Goal: Information Seeking & Learning: Learn about a topic

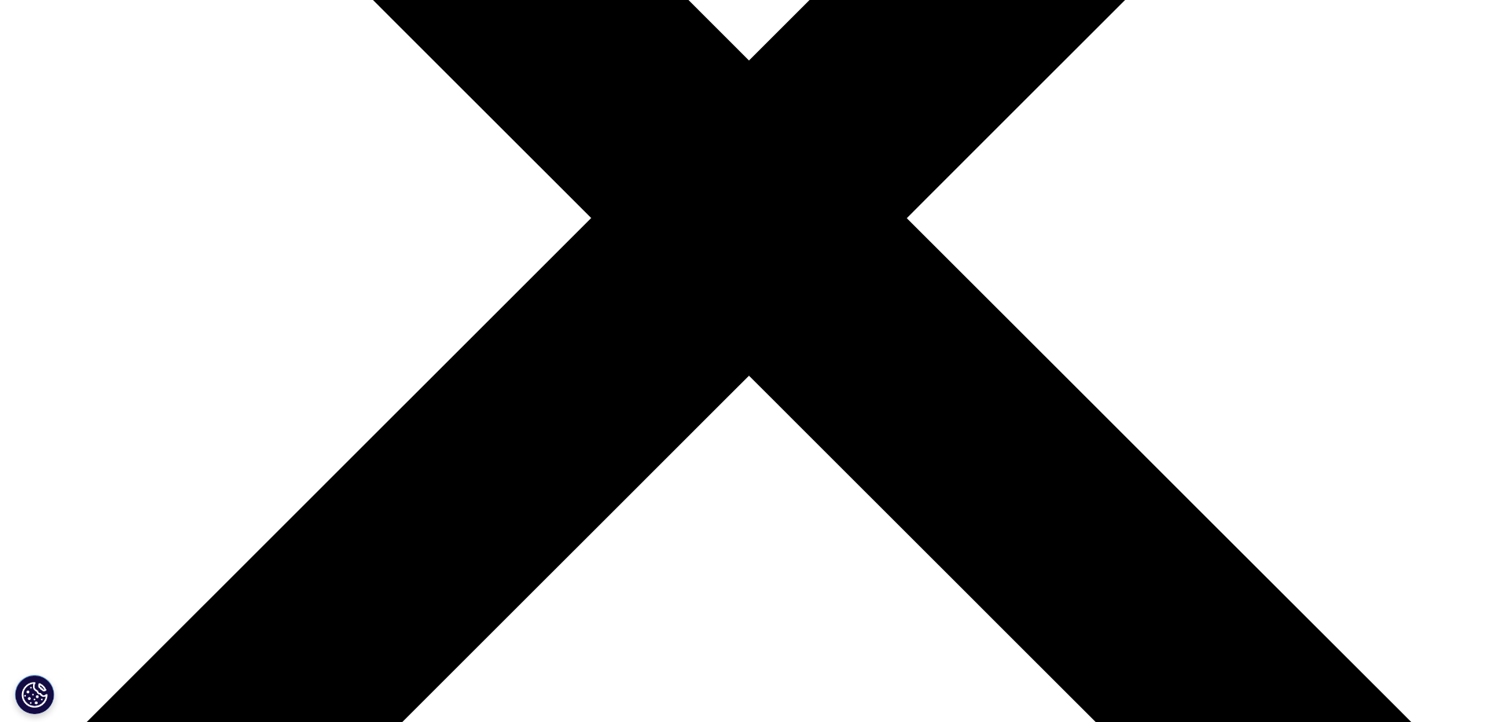
scroll to position [550, 0]
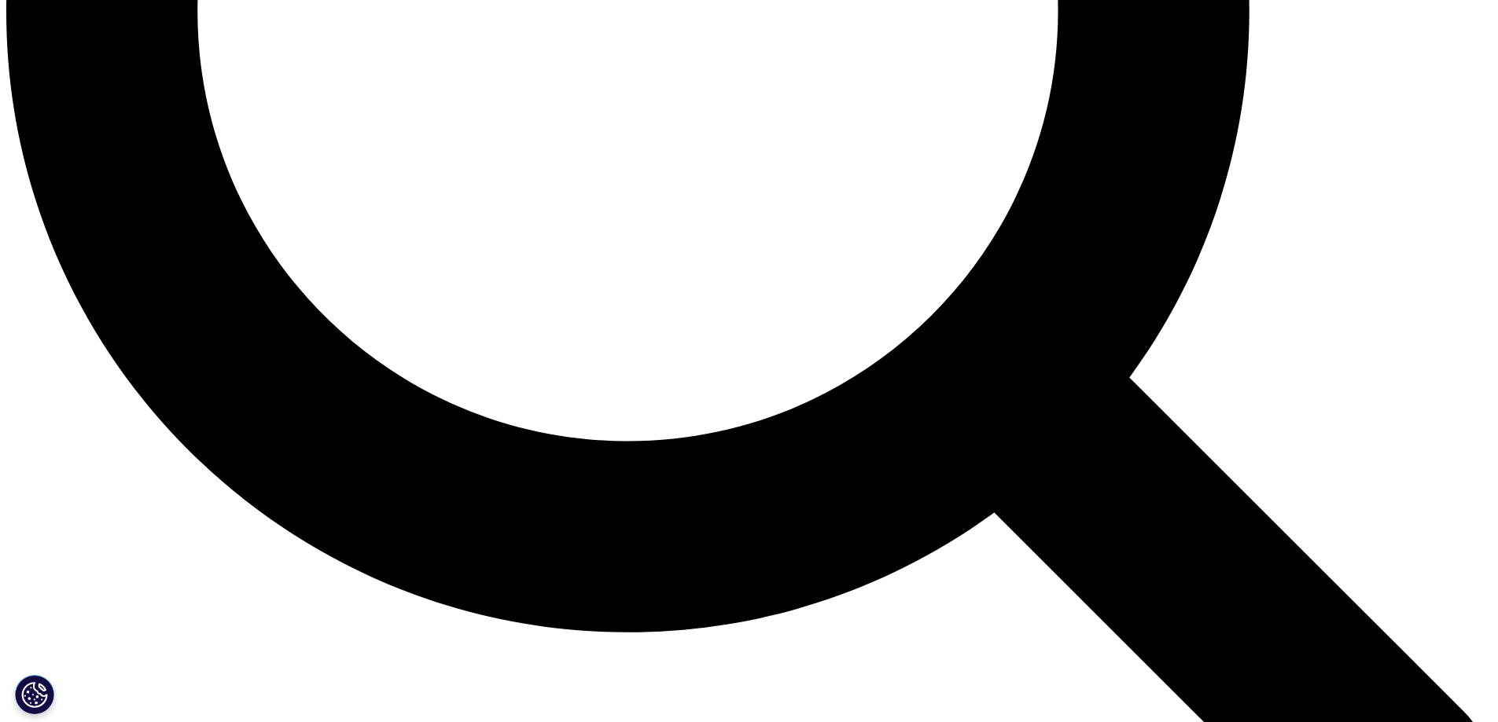
scroll to position [2161, 0]
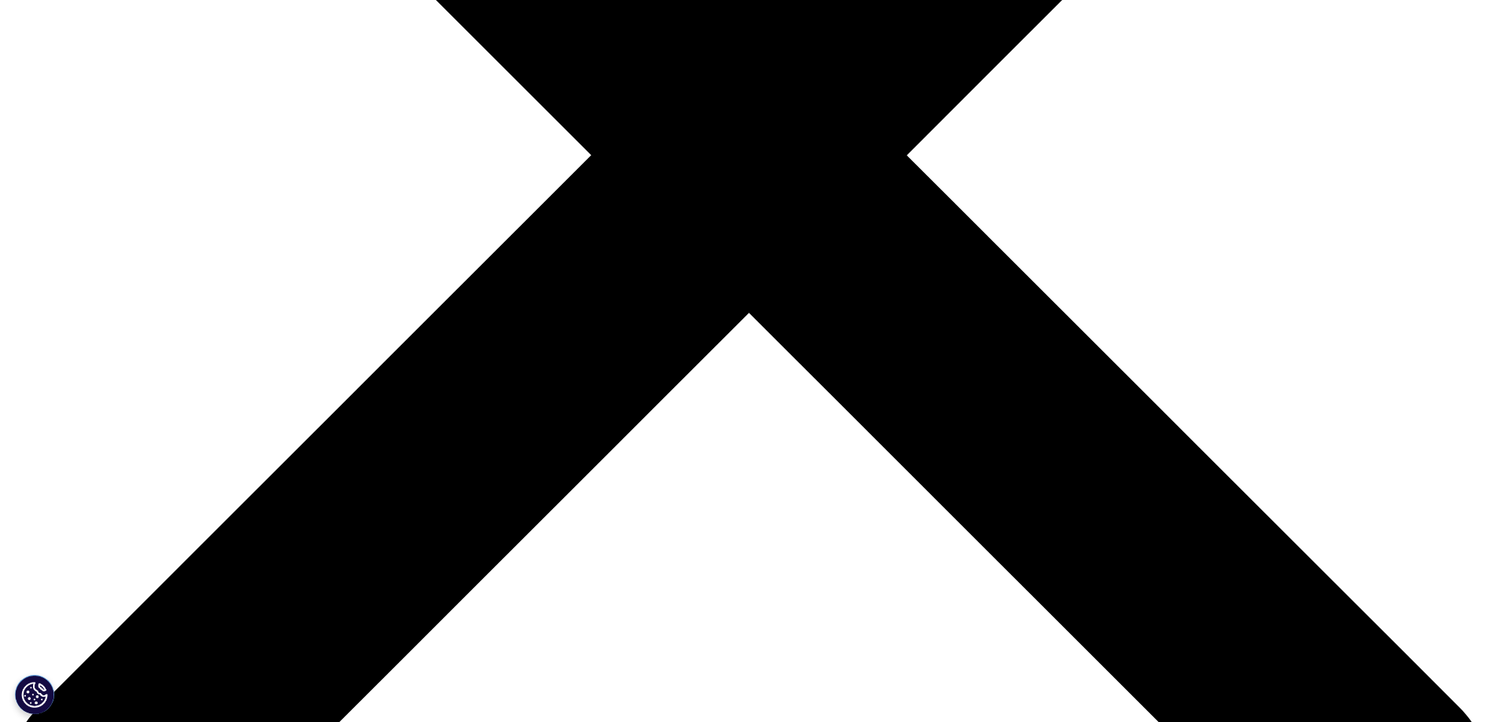
scroll to position [638, 0]
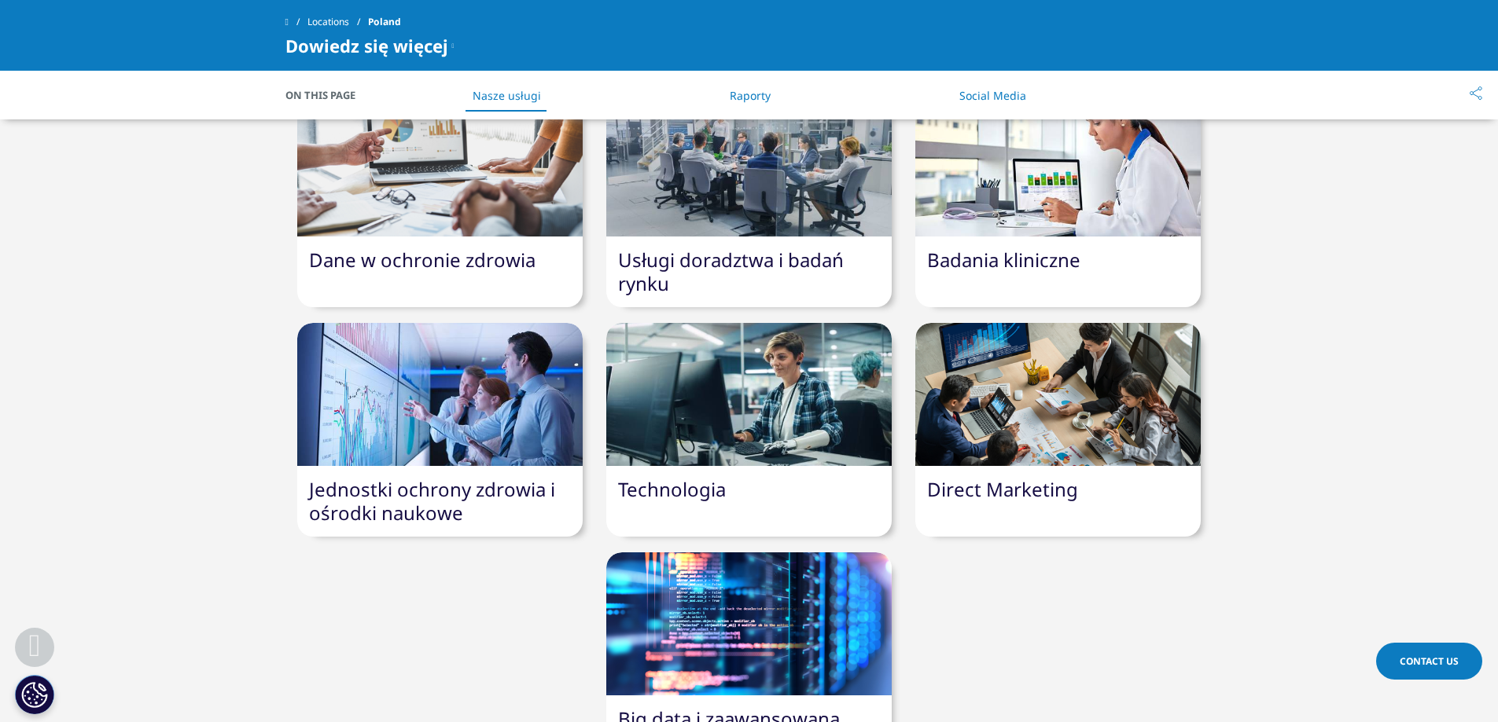
click at [1007, 476] on link "Direct Marketing" at bounding box center [1002, 489] width 151 height 26
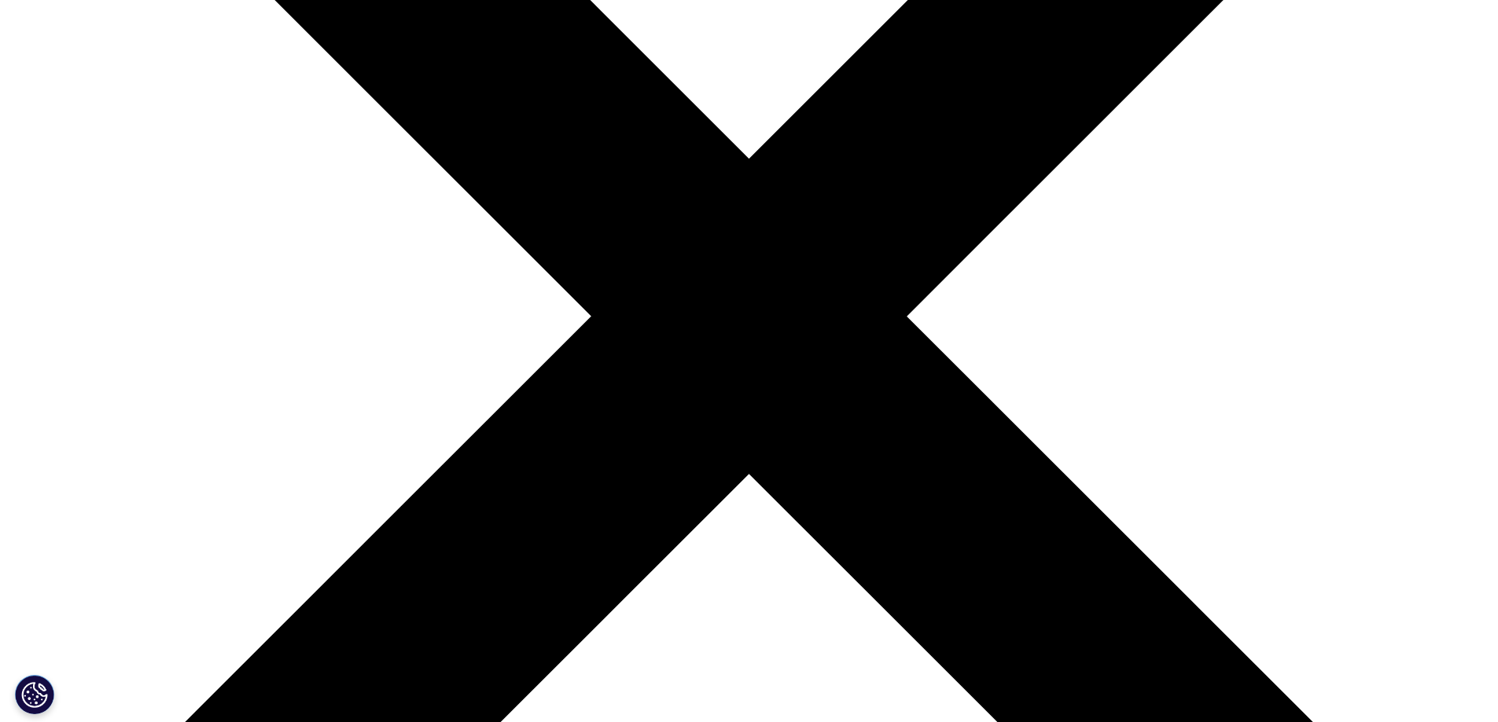
scroll to position [472, 0]
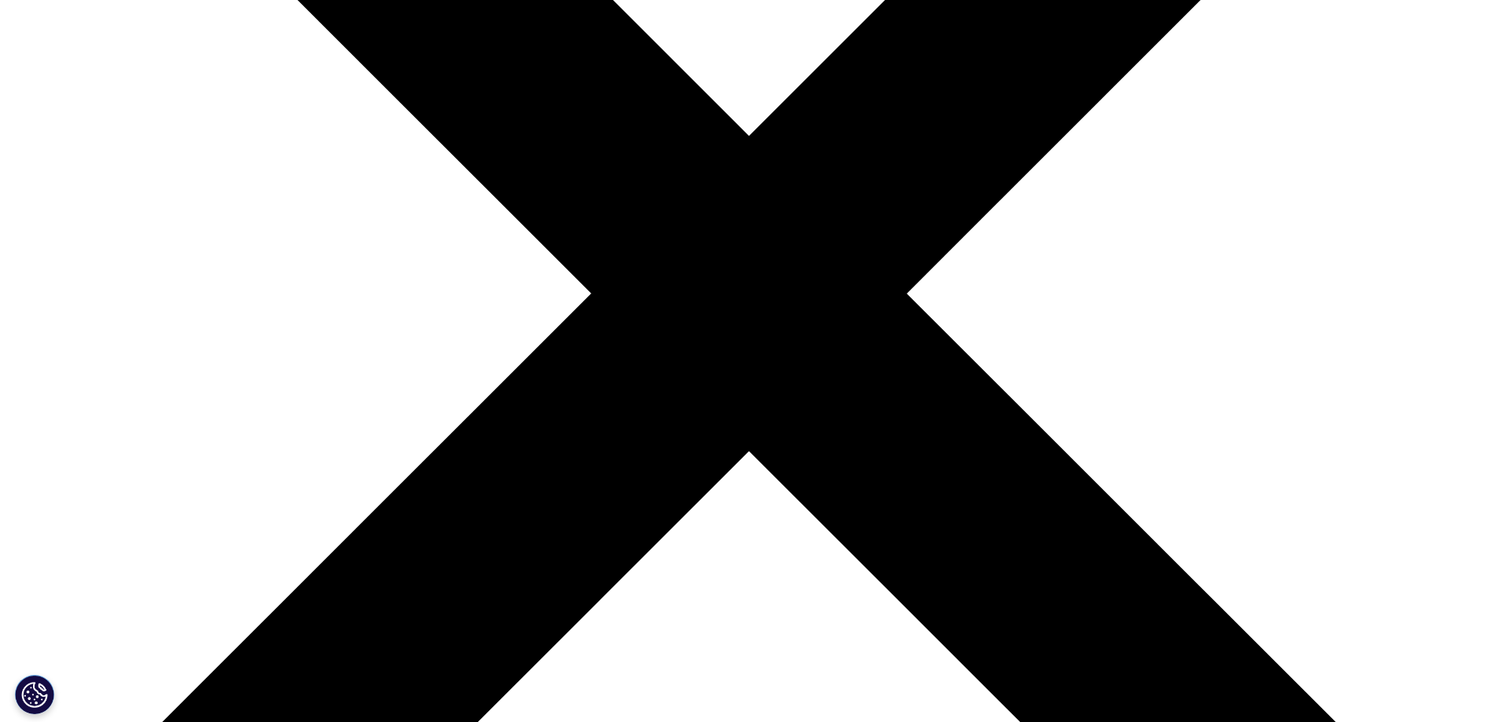
drag, startPoint x: 476, startPoint y: 297, endPoint x: 598, endPoint y: 302, distance: 122.7
drag, startPoint x: 497, startPoint y: 348, endPoint x: 748, endPoint y: 347, distance: 251.6
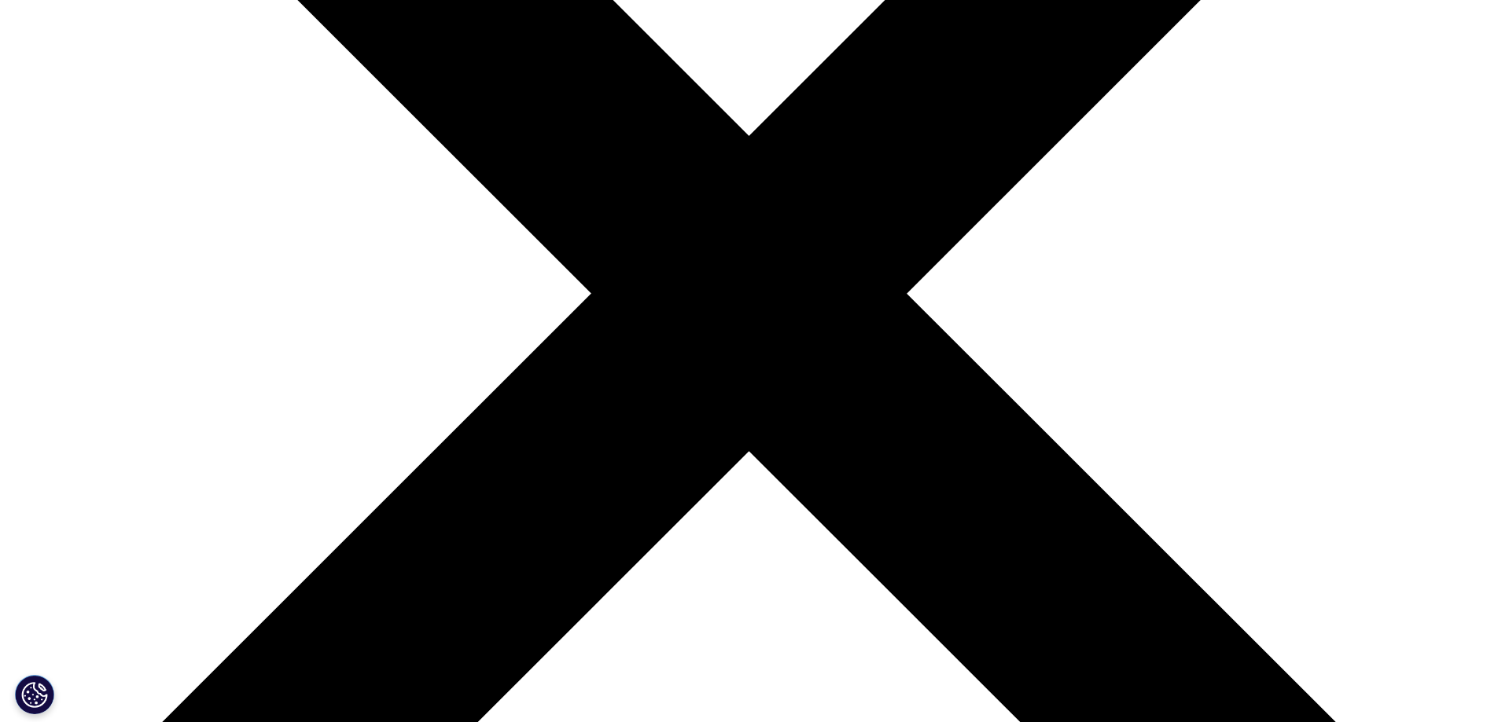
drag, startPoint x: 750, startPoint y: 347, endPoint x: 736, endPoint y: 355, distance: 16.6
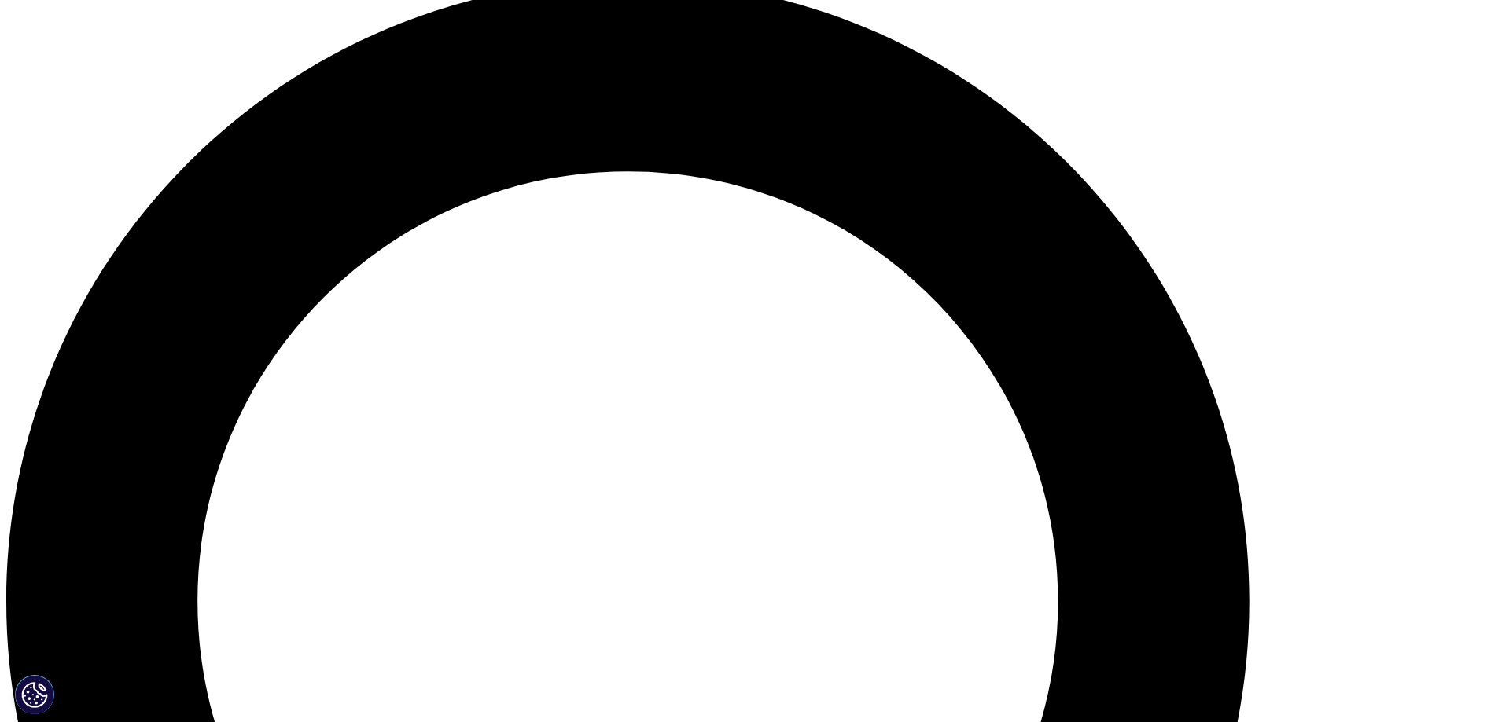
scroll to position [1572, 0]
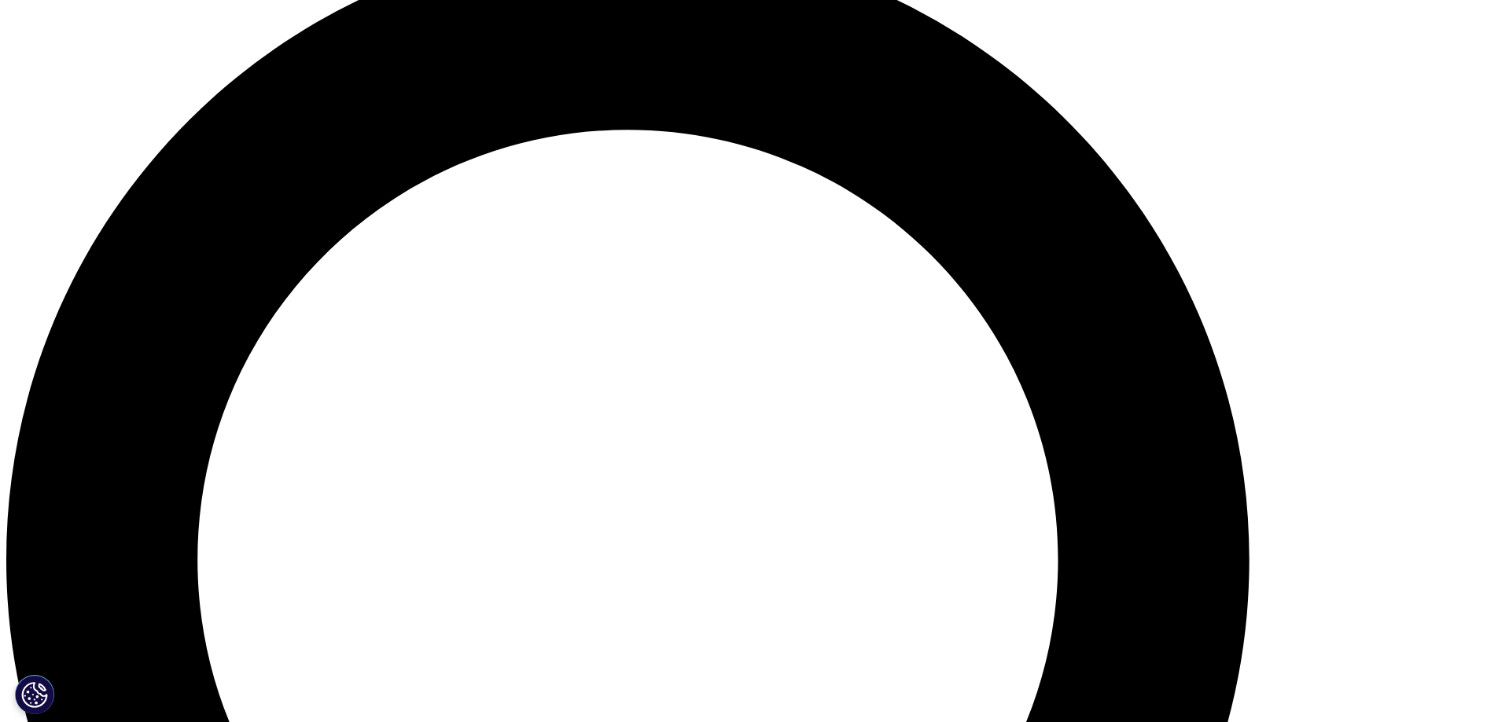
drag, startPoint x: 856, startPoint y: 367, endPoint x: 1182, endPoint y: 372, distance: 326.3
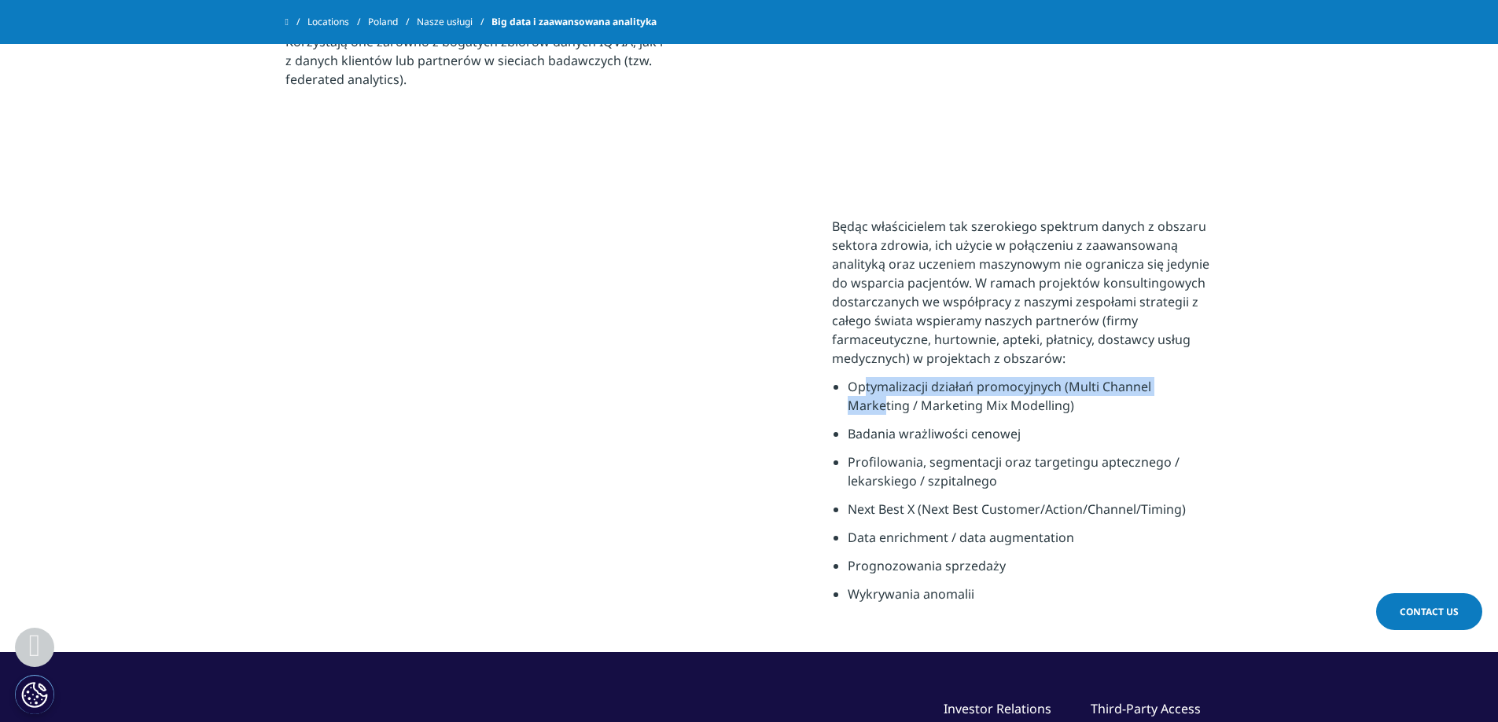
click at [1182, 377] on li "Optymalizacji działań promocyjnych (Multi Channel Marketing / Marketing Mix Mod…" at bounding box center [1030, 400] width 366 height 47
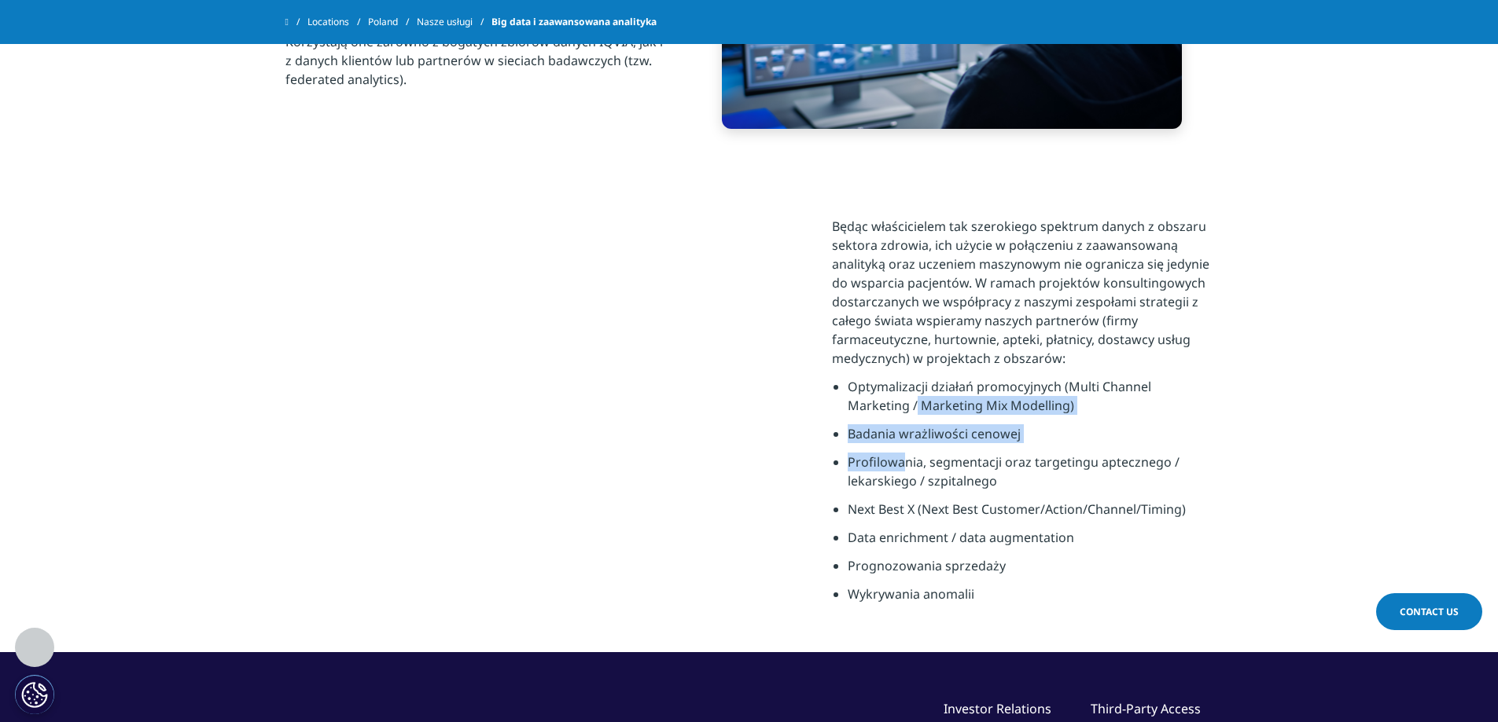
drag, startPoint x: 822, startPoint y: 390, endPoint x: 891, endPoint y: 446, distance: 88.9
click at [895, 446] on div "Będąc właścicielem tak szerokiego spektrum danych z obszaru sektora zdrowia, ic…" at bounding box center [749, 410] width 928 height 484
click at [885, 430] on li "Badania wrażliwości cenowej" at bounding box center [1030, 438] width 366 height 28
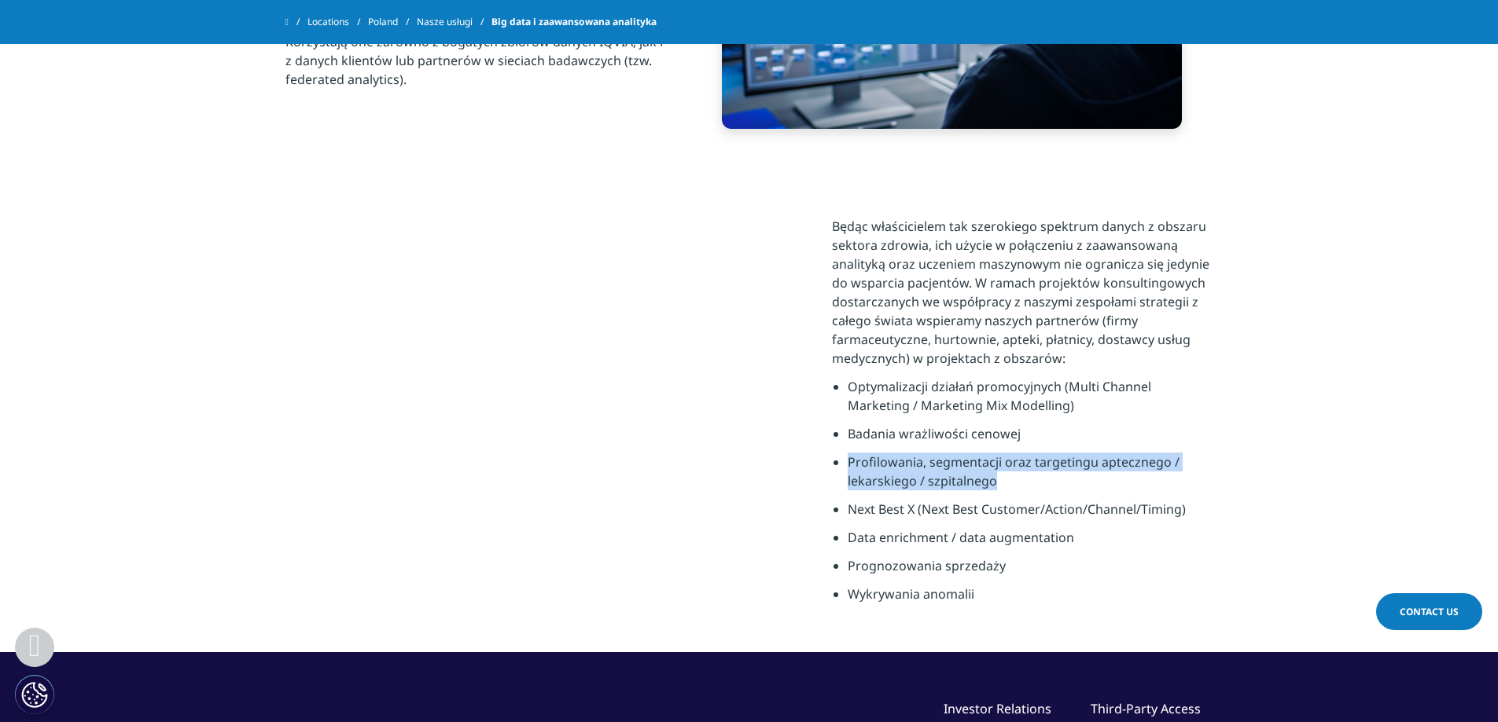
drag, startPoint x: 844, startPoint y: 437, endPoint x: 1091, endPoint y: 472, distance: 249.2
click at [1091, 472] on ul "Optymalizacji działań promocyjnych (Multi Channel Marketing / Marketing Mix Mod…" at bounding box center [1022, 495] width 381 height 236
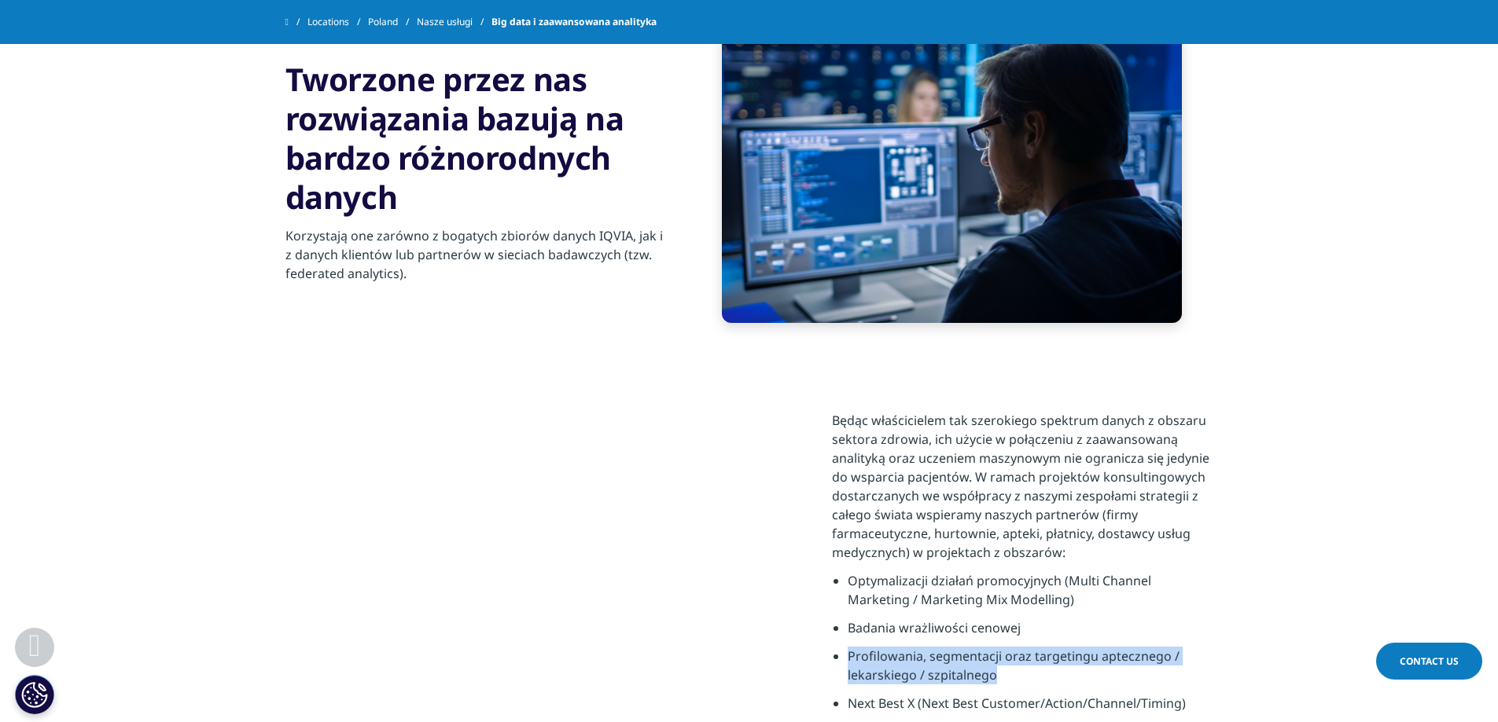
scroll to position [1179, 0]
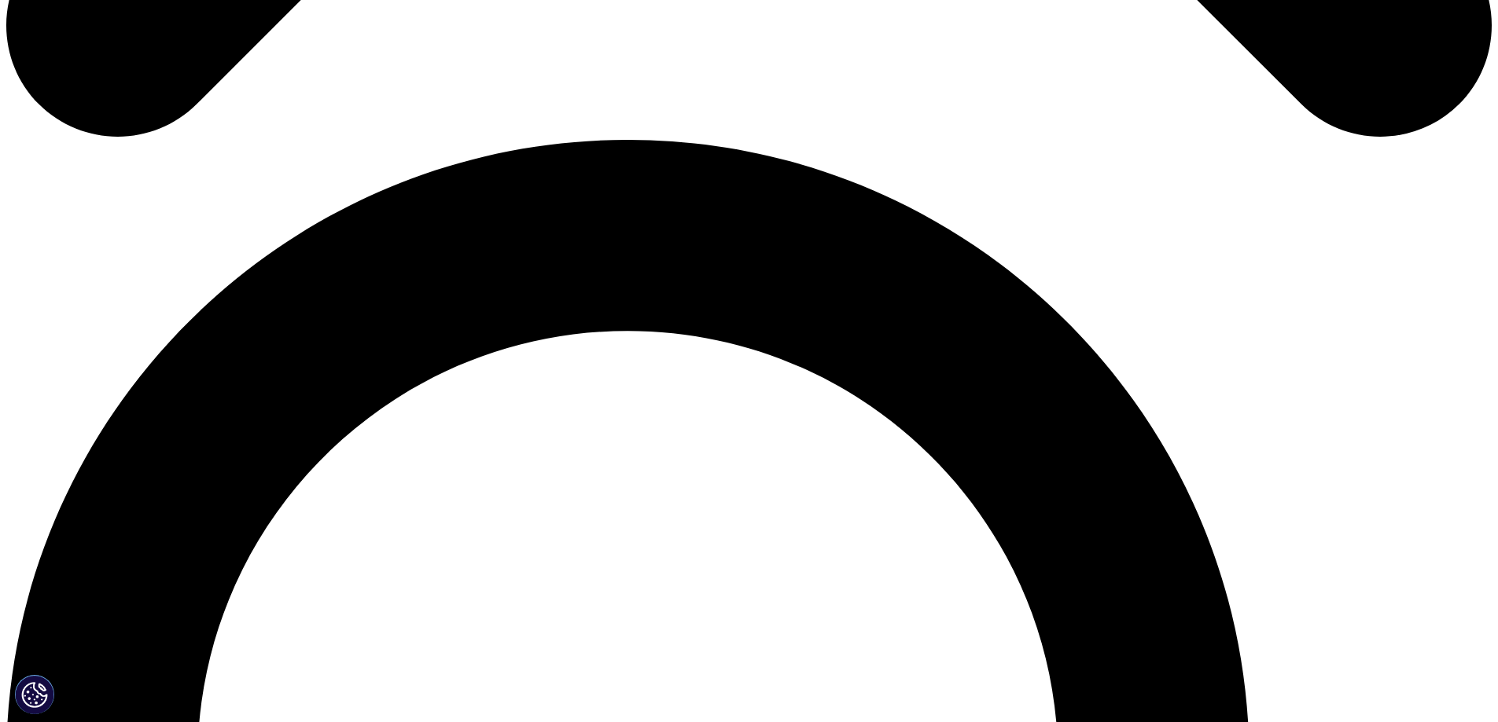
scroll to position [1333, 0]
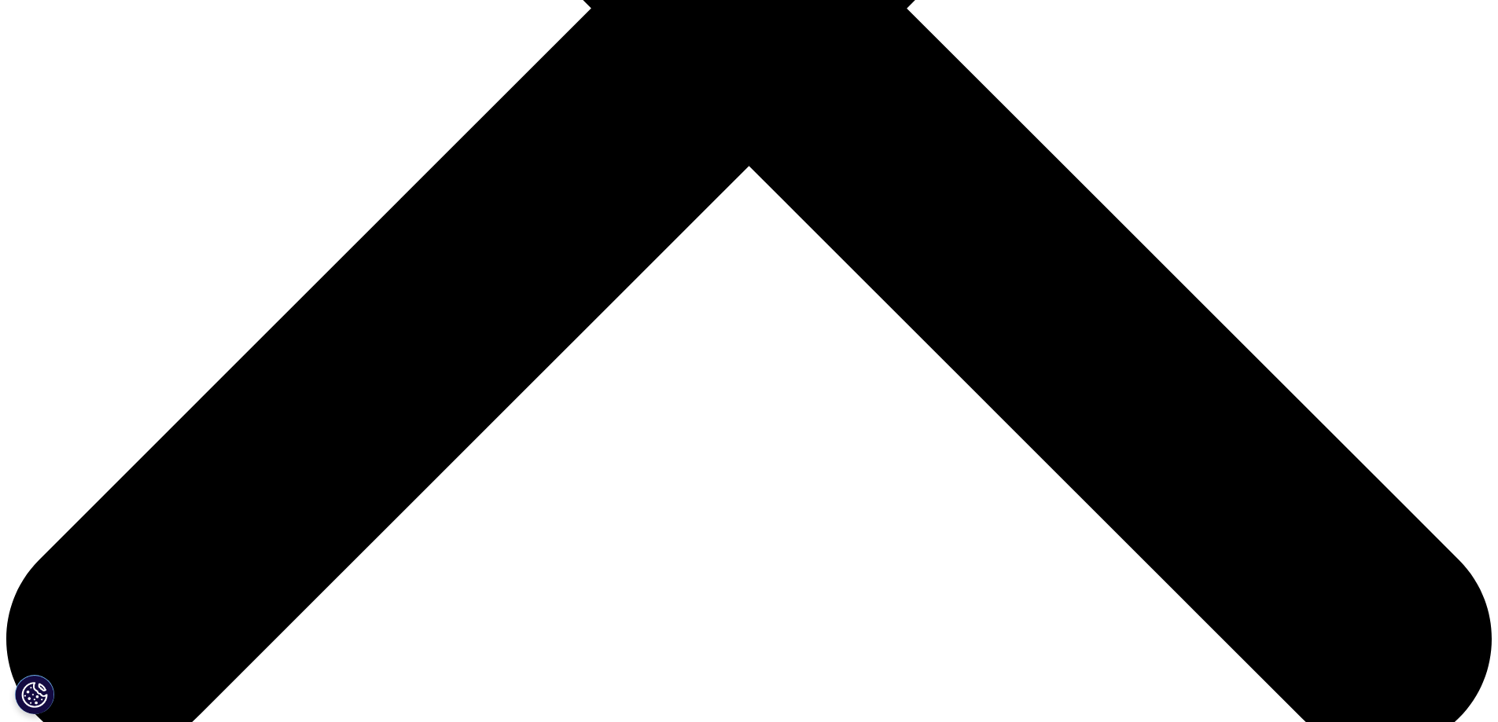
scroll to position [638, 0]
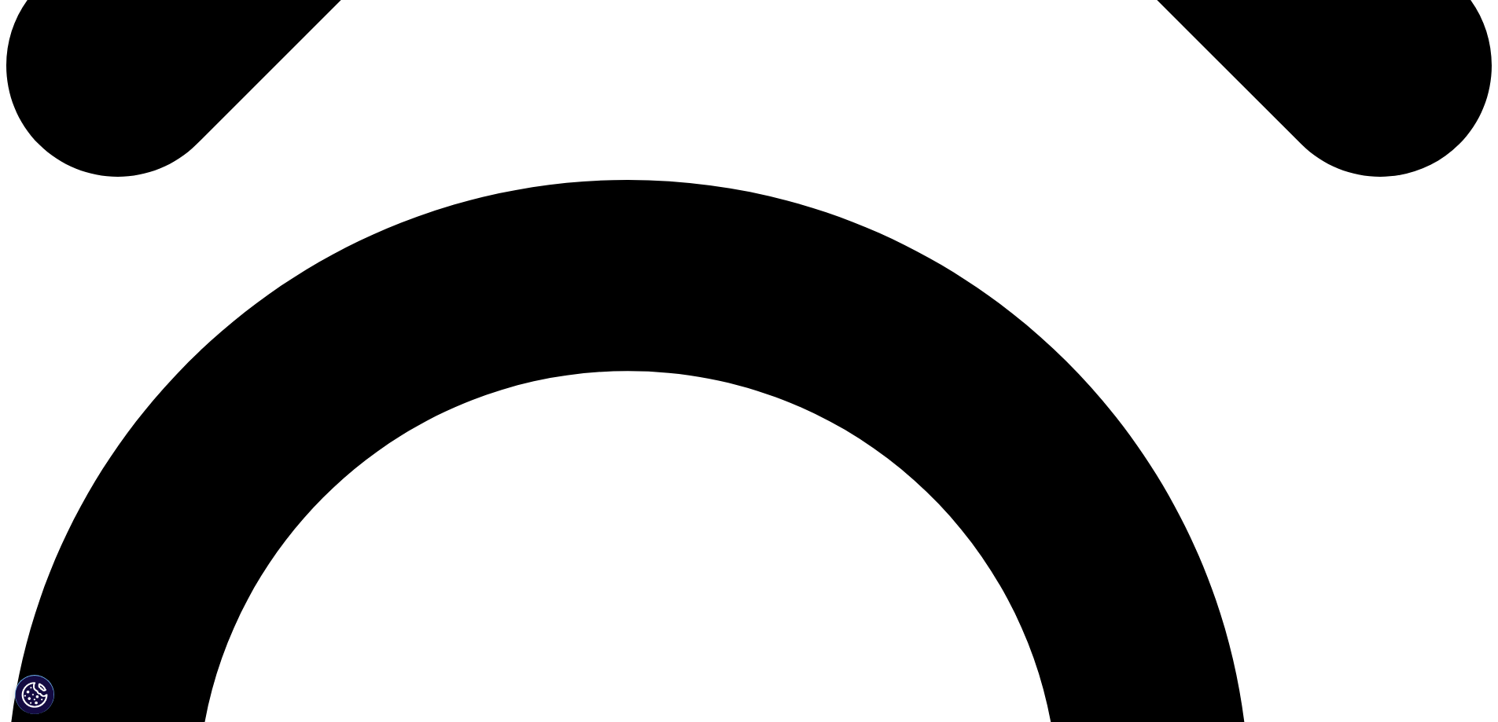
scroll to position [1336, 0]
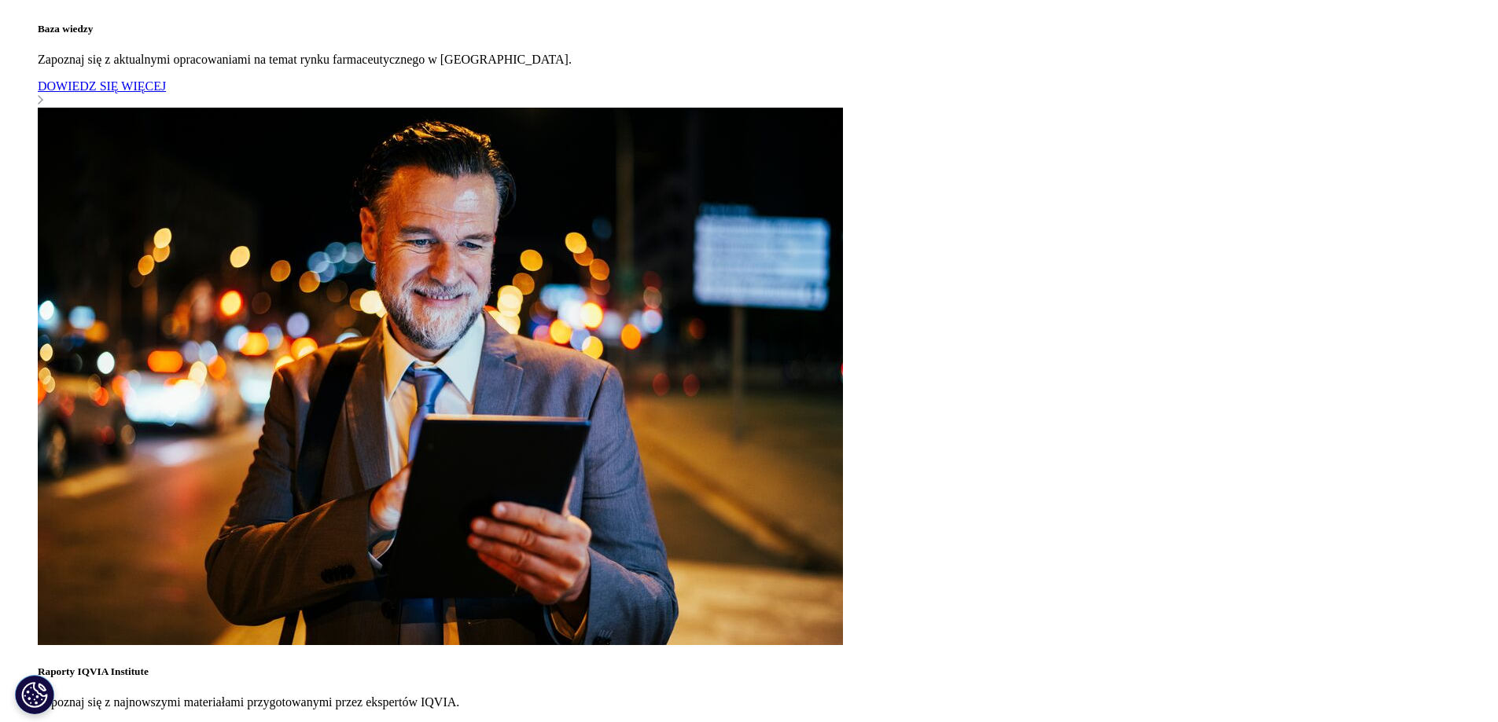
scroll to position [638, 0]
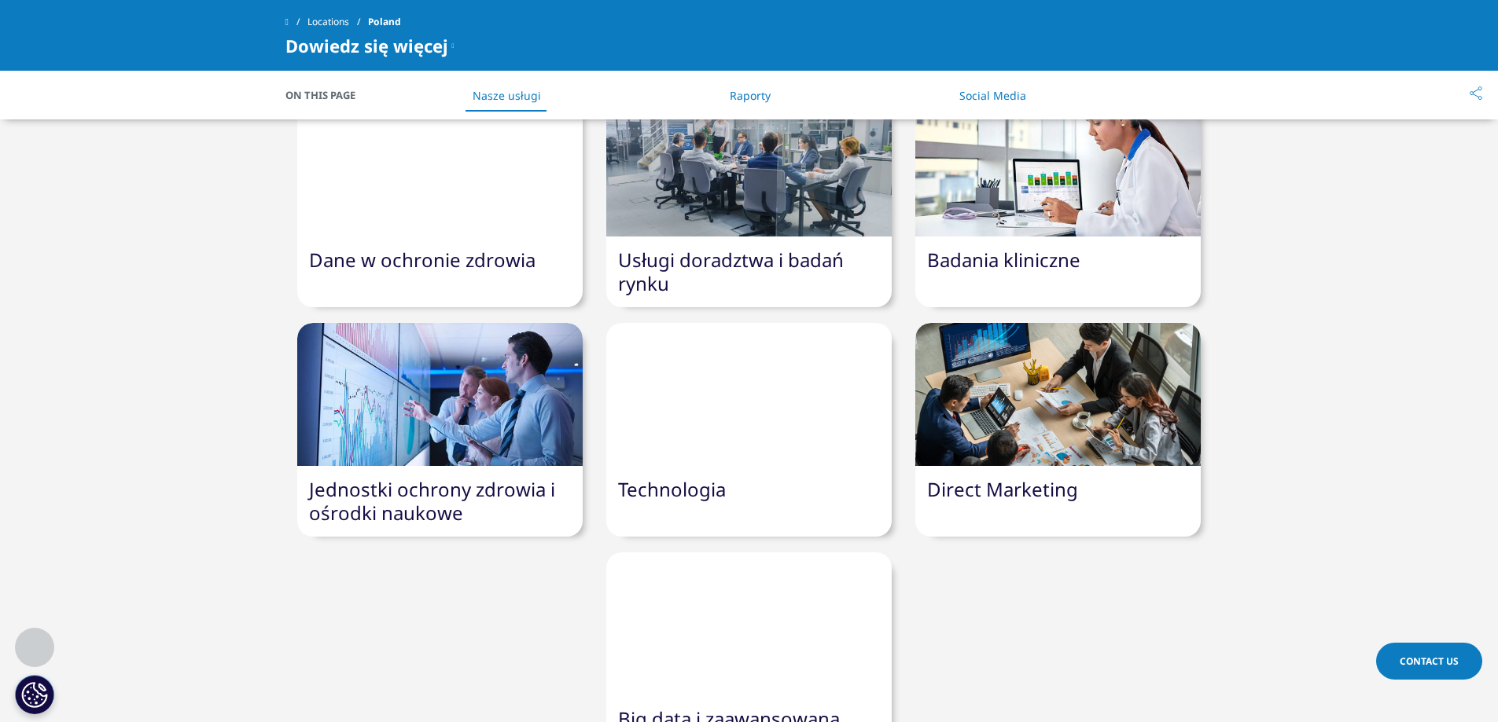
click at [701, 476] on link "Technologia" at bounding box center [672, 489] width 108 height 26
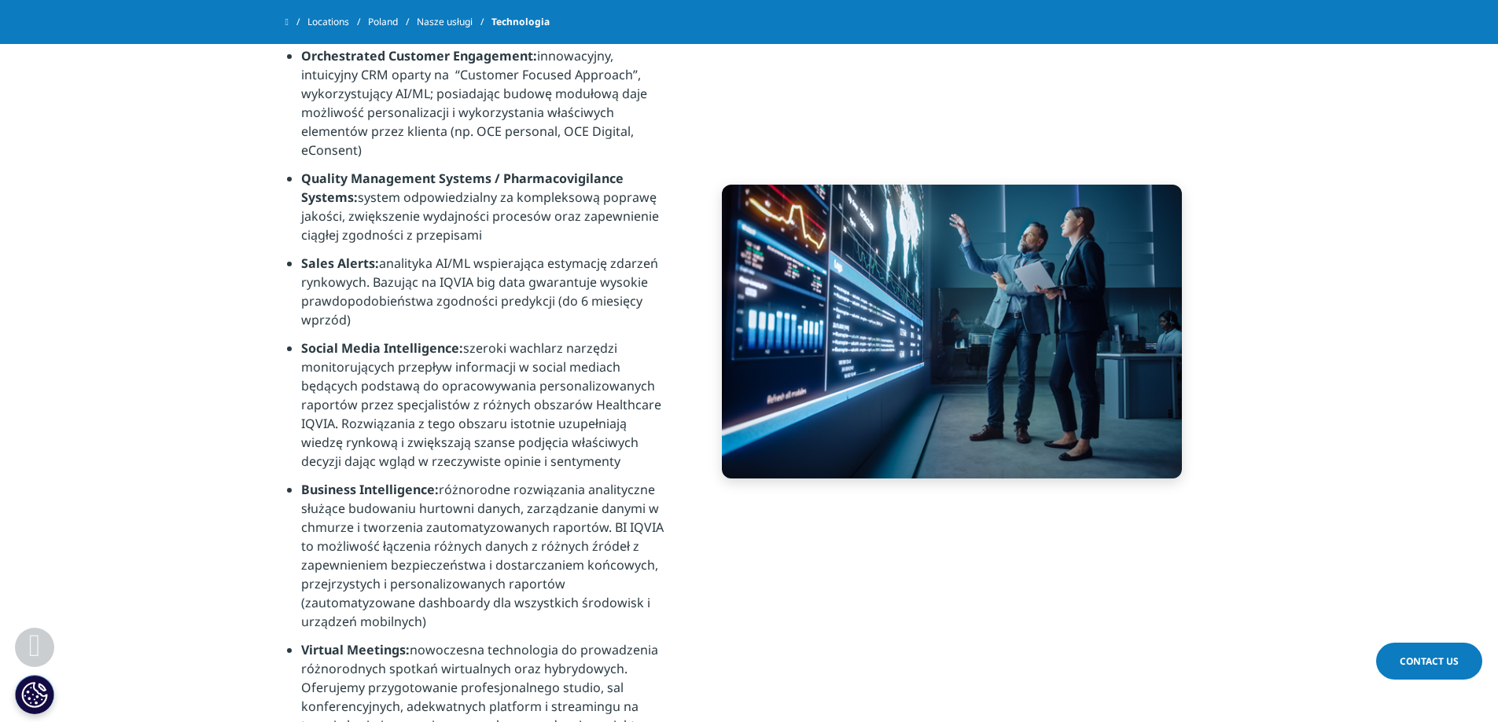
scroll to position [1101, 0]
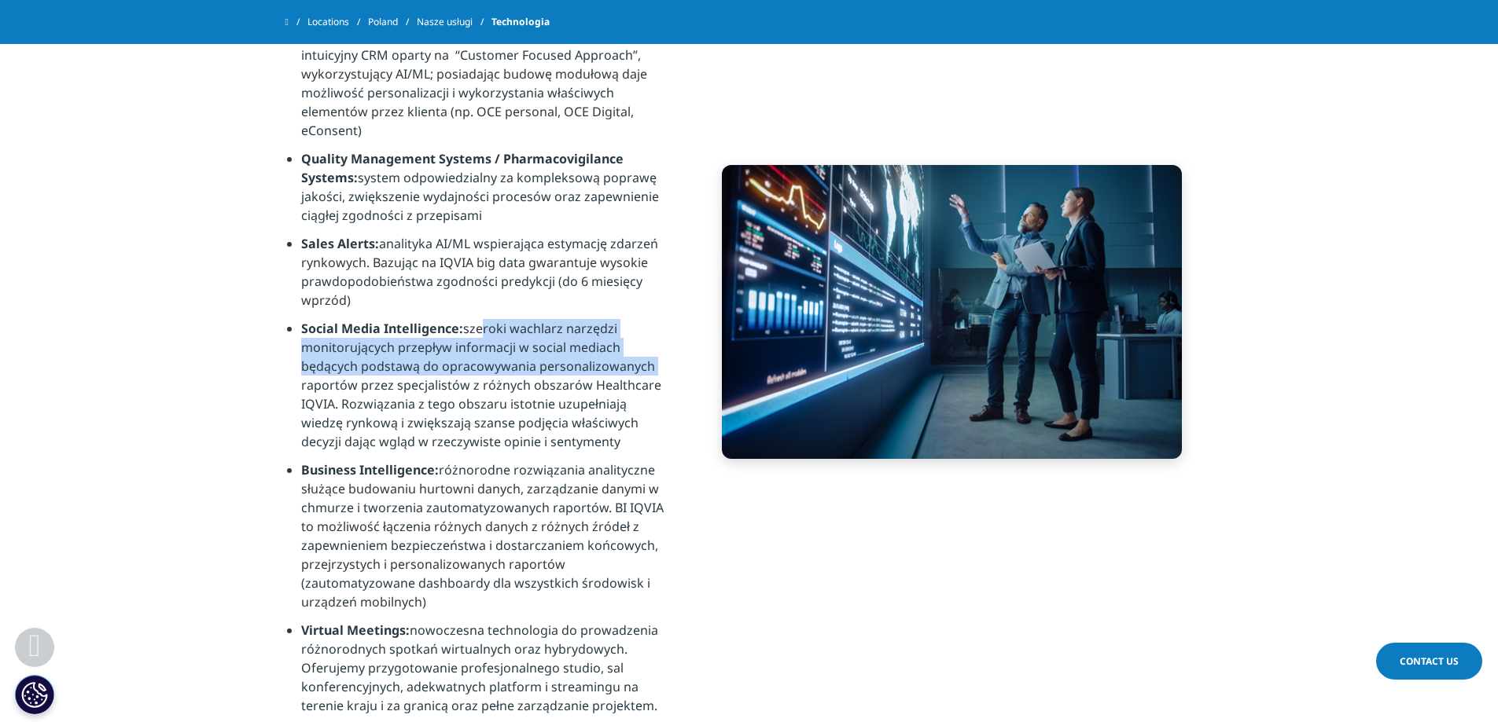
drag, startPoint x: 479, startPoint y: 351, endPoint x: 669, endPoint y: 388, distance: 193.8
click at [669, 388] on div "W naszej ofercie znajdują się między innymi: Orchestrated Customer Engagement: …" at bounding box center [749, 312] width 928 height 904
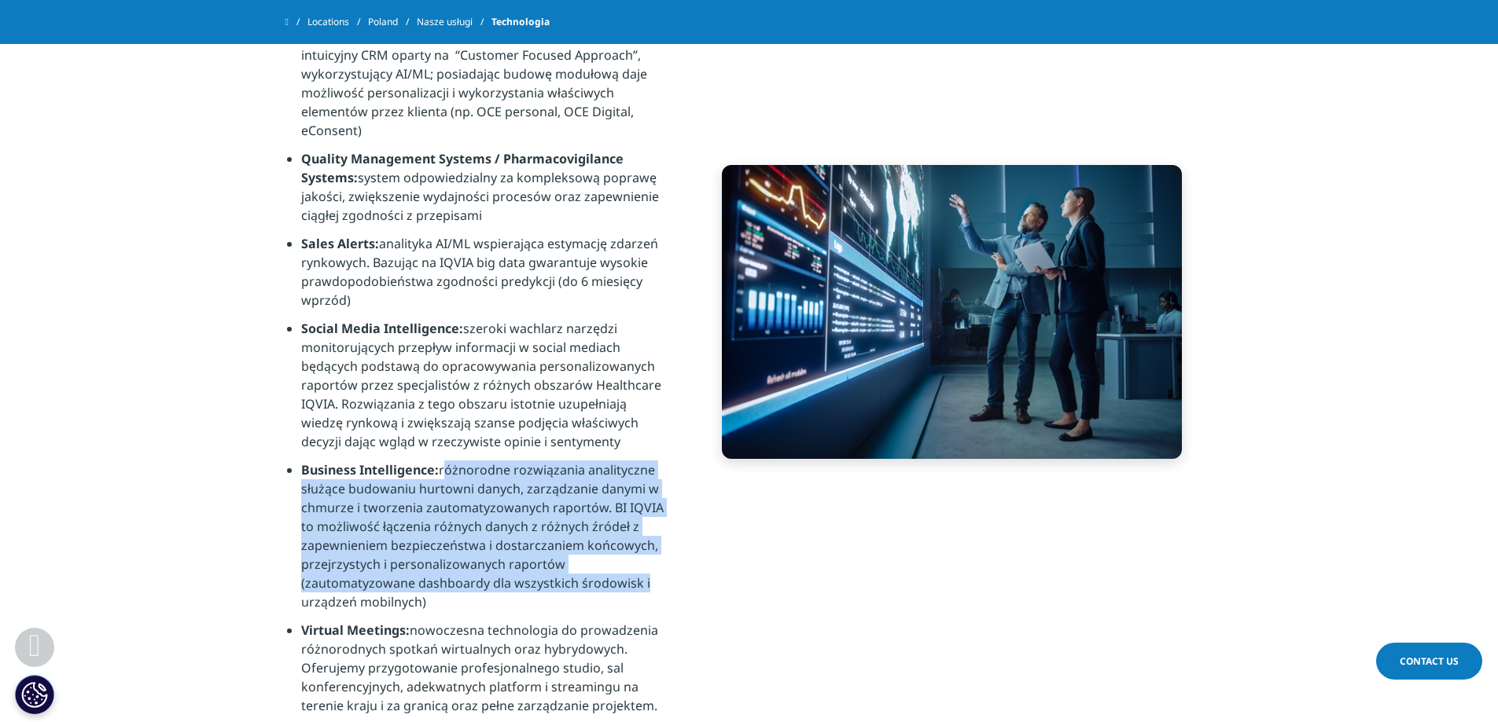
drag, startPoint x: 441, startPoint y: 486, endPoint x: 639, endPoint y: 597, distance: 227.0
click at [639, 597] on li "Business Intelligence: różnorodne rozwiązania analityczne służące budowaniu hur…" at bounding box center [484, 541] width 366 height 160
click at [635, 595] on li "Business Intelligence: różnorodne rozwiązania analityczne służące budowaniu hur…" at bounding box center [484, 541] width 366 height 160
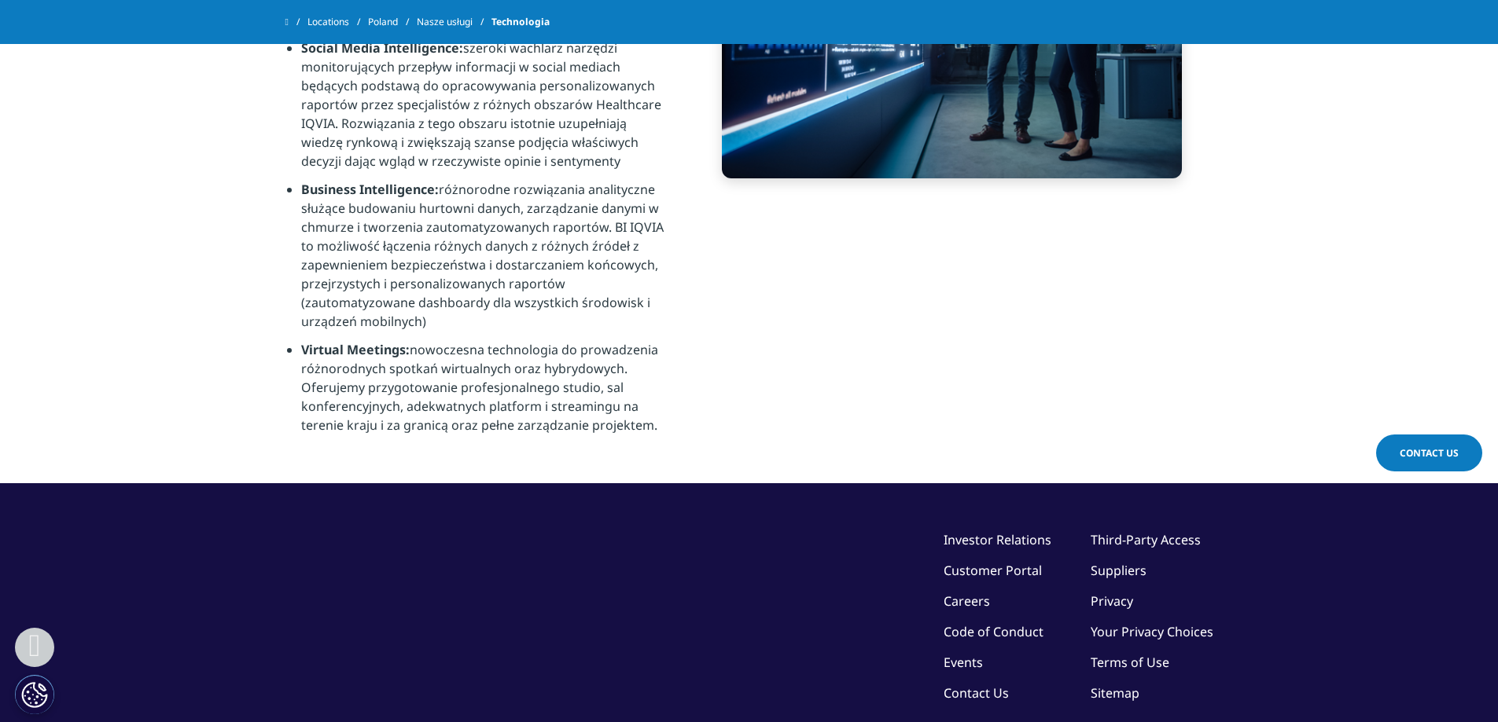
scroll to position [1415, 0]
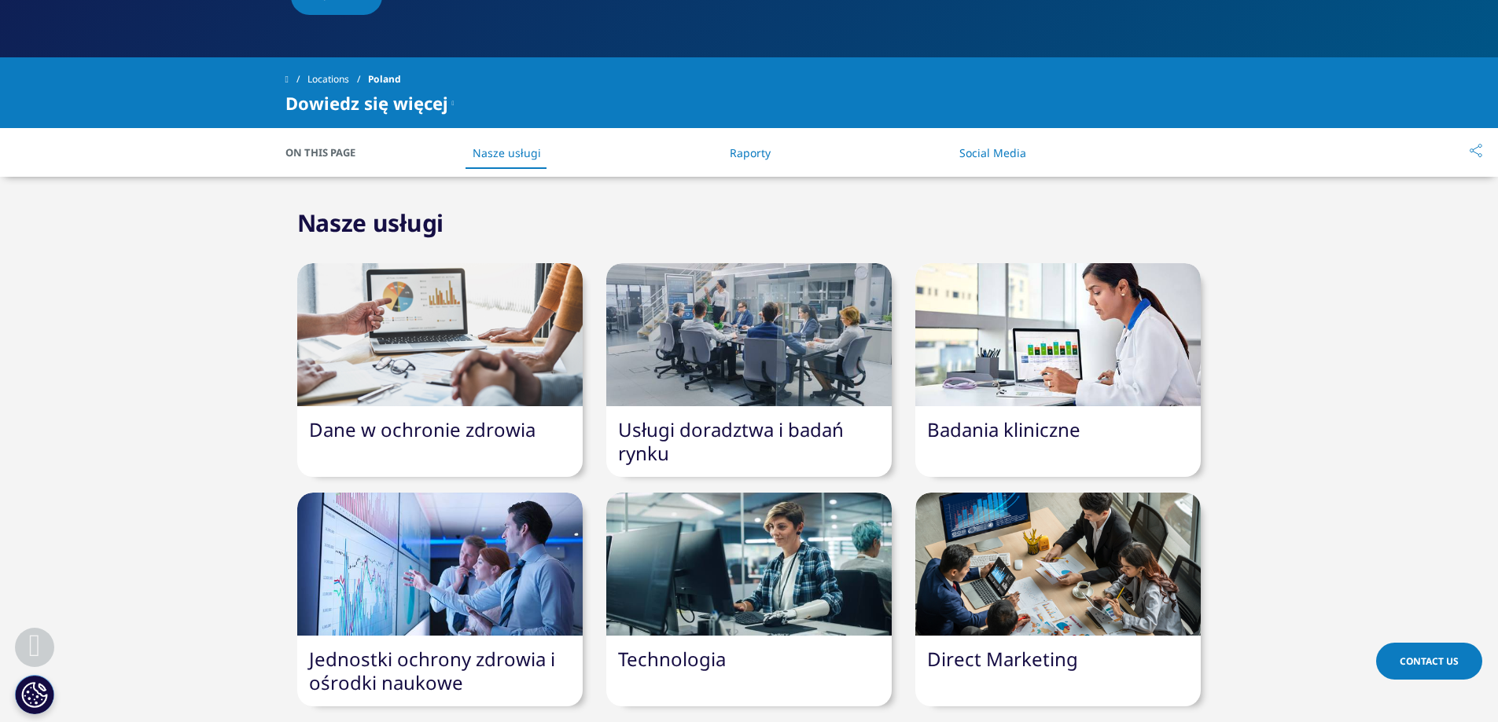
scroll to position [559, 0]
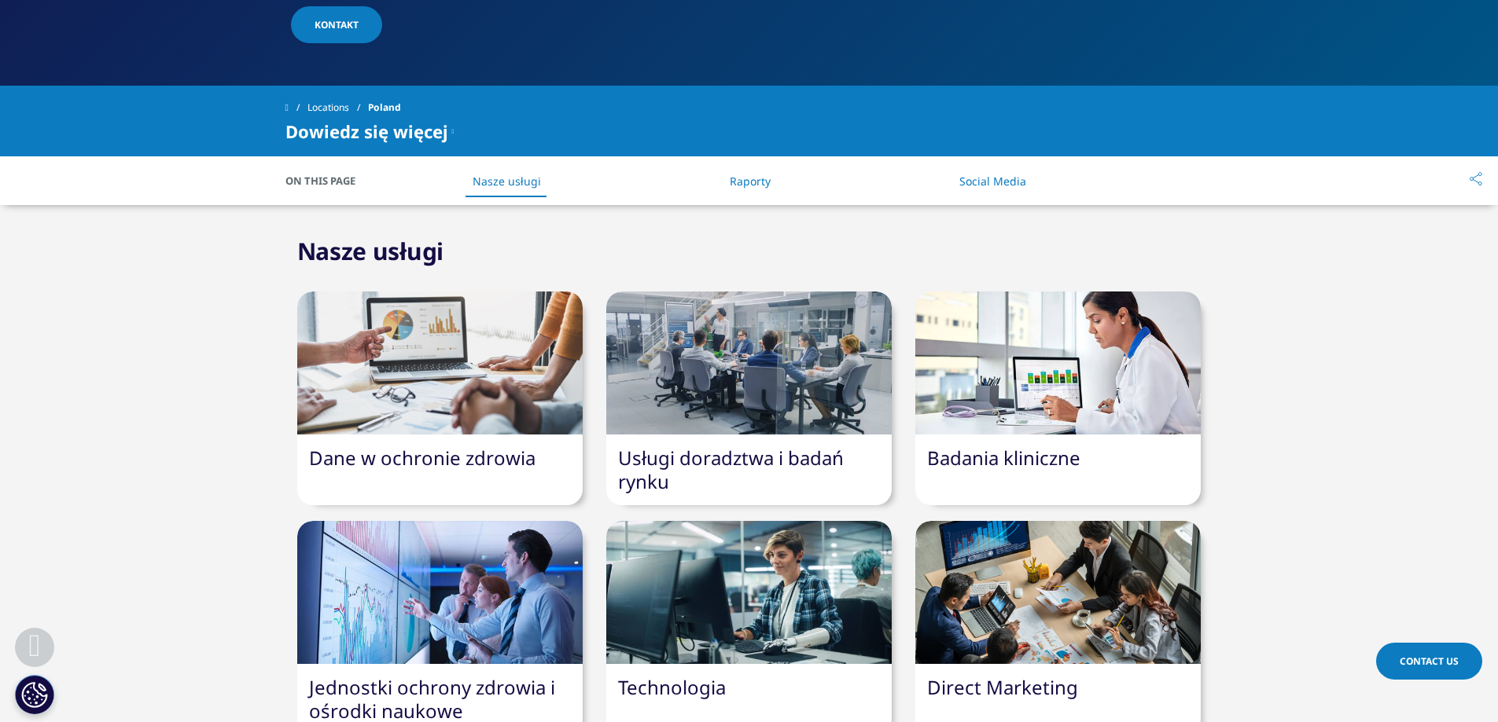
click at [525, 445] on link "Dane w ochronie zdrowia" at bounding box center [422, 458] width 226 height 26
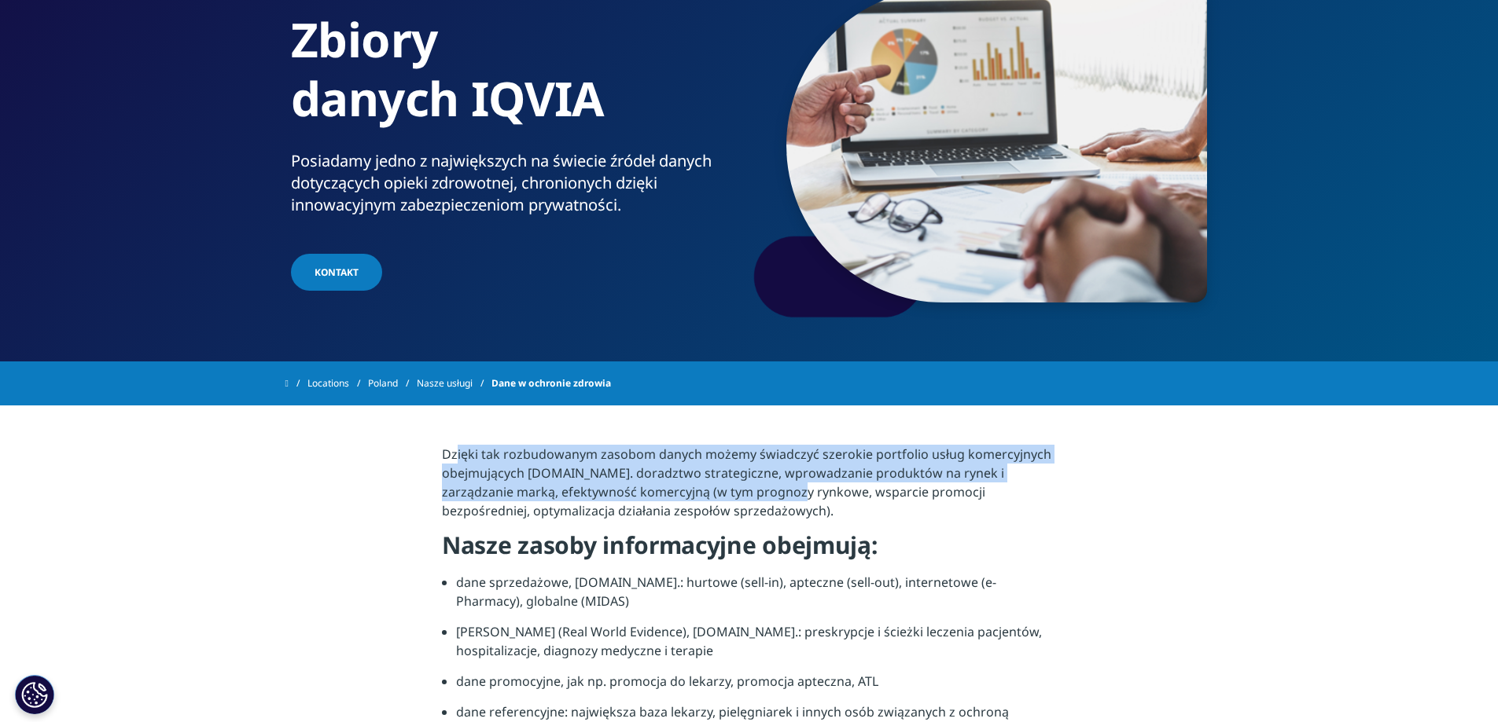
drag, startPoint x: 450, startPoint y: 457, endPoint x: 735, endPoint y: 497, distance: 287.4
click at [735, 497] on p "Dzięki tak rozbudowanym zasobom danych możemy świadczyć szerokie portfolio usłu…" at bounding box center [749, 487] width 614 height 85
click at [730, 492] on p "Dzięki tak rozbudowanym zasobom danych możemy świadczyć szerokie portfolio usłu…" at bounding box center [749, 487] width 614 height 85
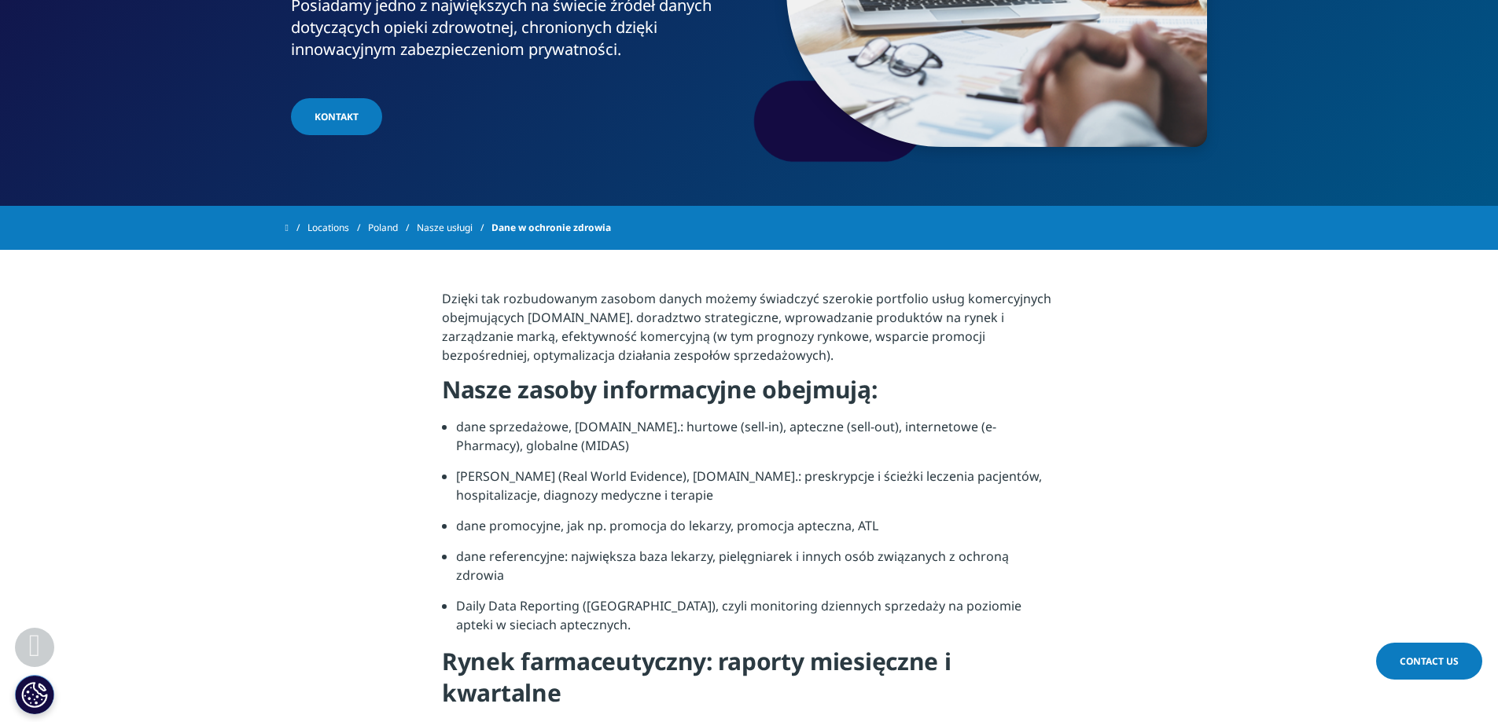
scroll to position [314, 0]
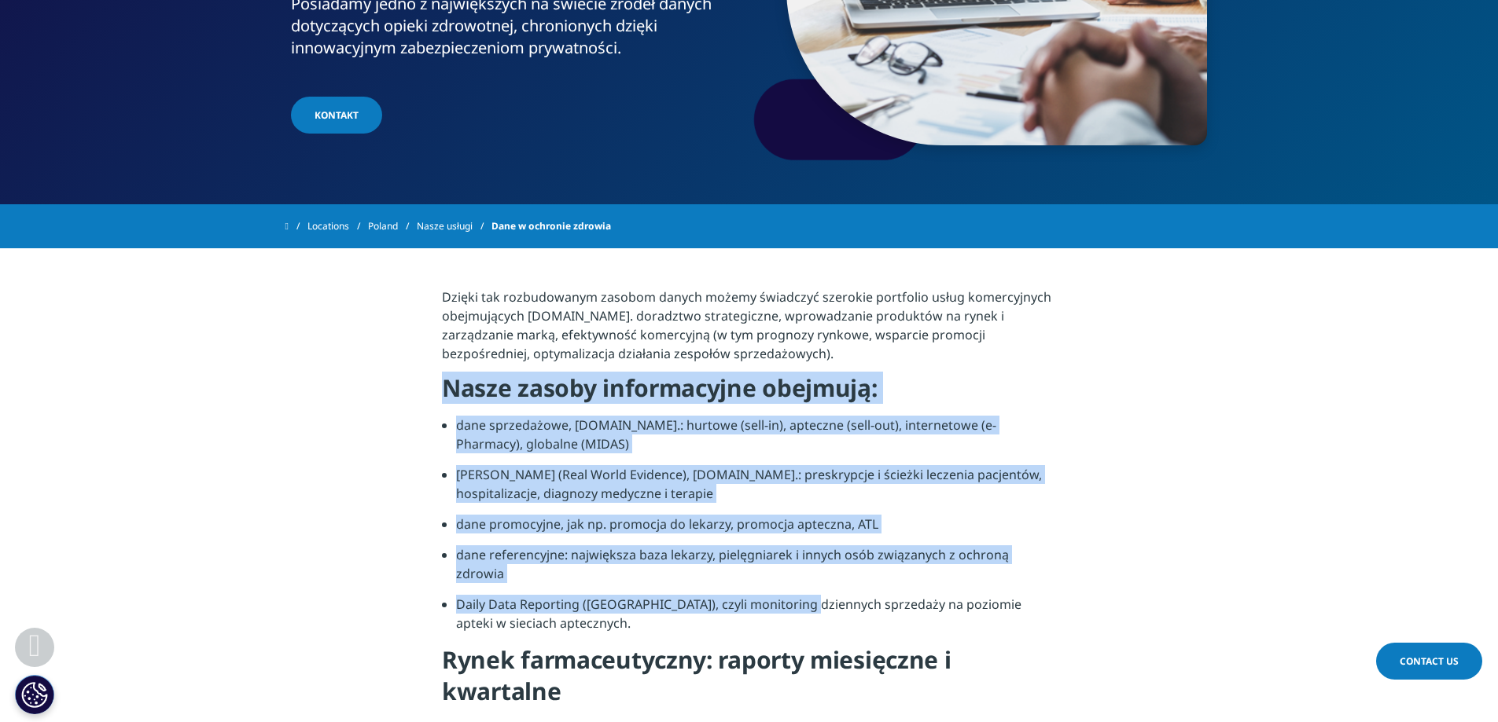
drag, startPoint x: 415, startPoint y: 385, endPoint x: 804, endPoint y: 577, distance: 433.8
click at [802, 579] on section "Dzięki tak rozbudowanym zasobom danych możemy świadczyć szerokie portfolio usłu…" at bounding box center [749, 503] width 1498 height 510
click at [805, 595] on li "Daily Data Reporting ([GEOGRAPHIC_DATA]), czyli monitoring dziennych sprzedaży …" at bounding box center [756, 620] width 600 height 50
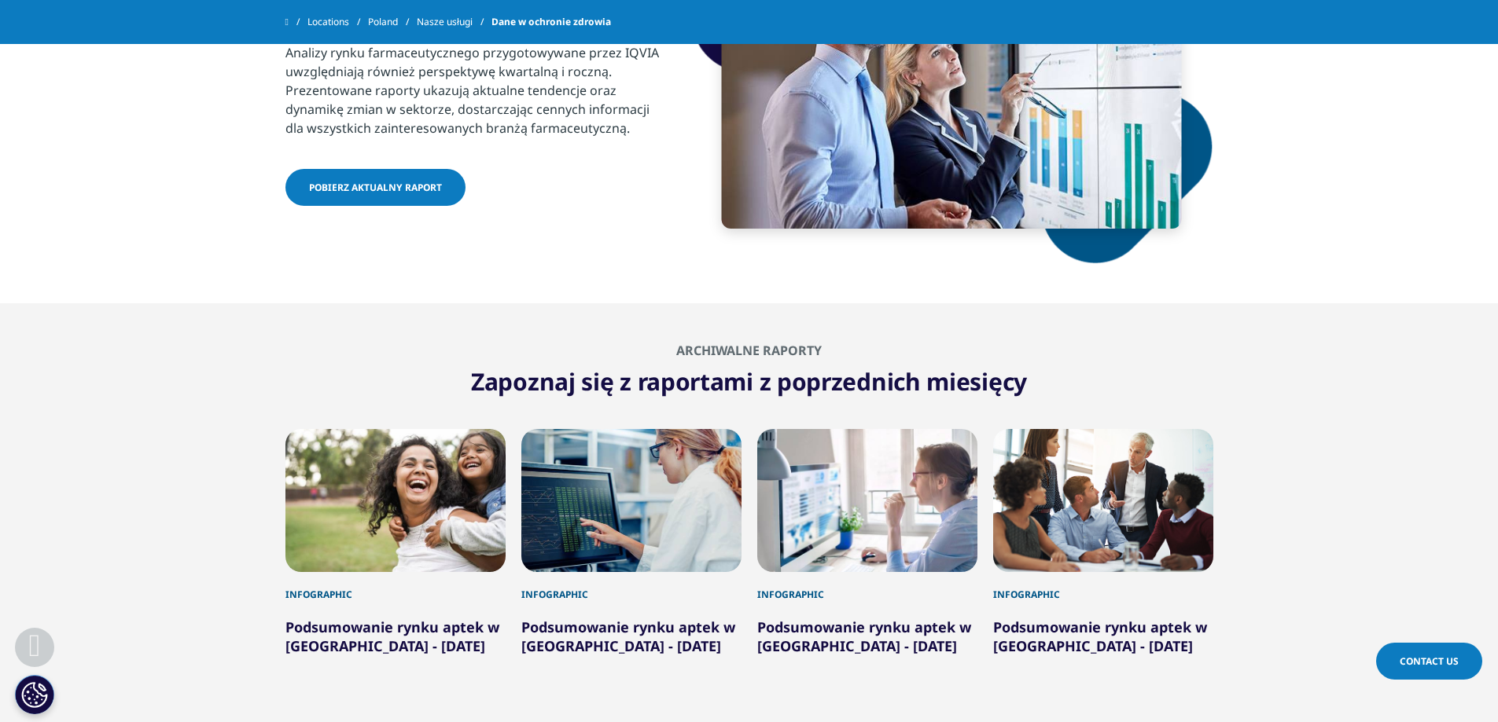
scroll to position [1965, 0]
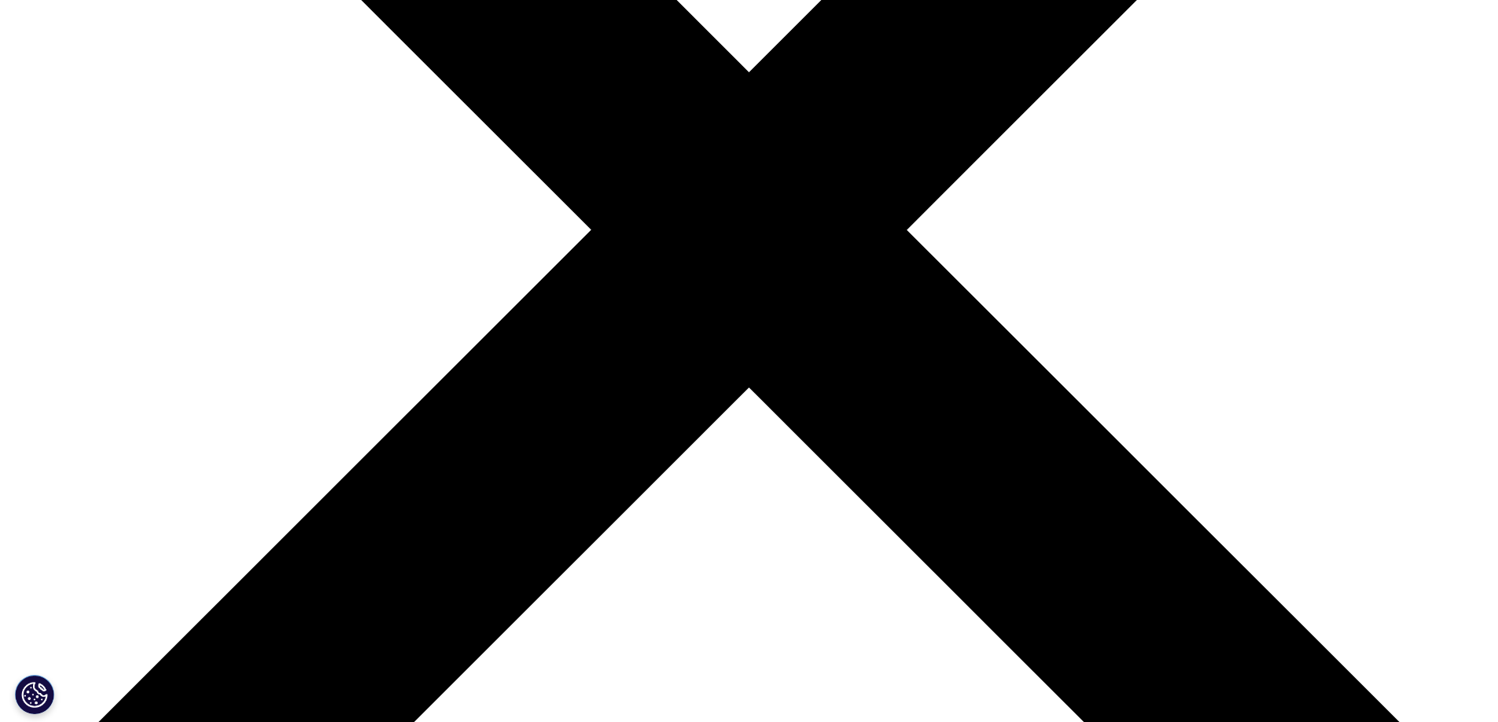
scroll to position [402, 0]
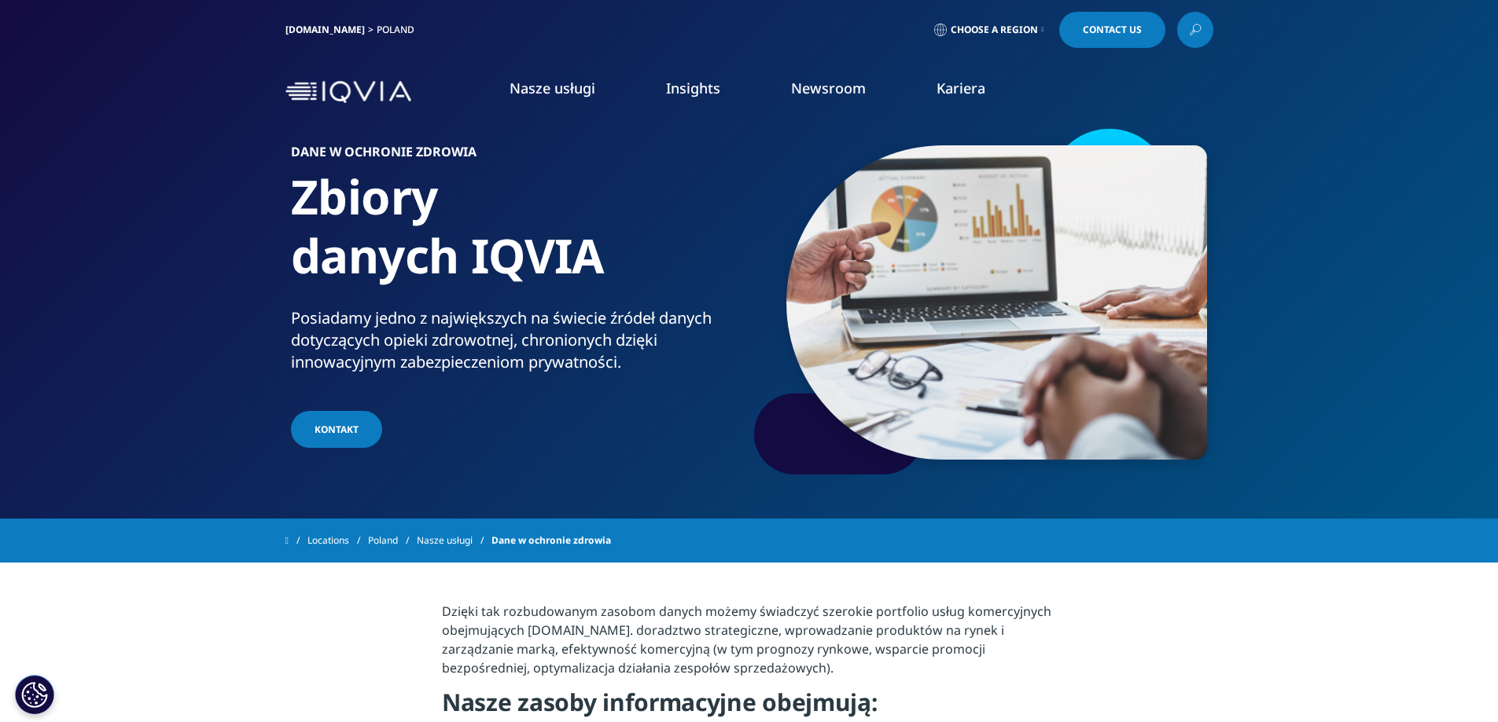
click at [538, 94] on link "Nasze usługi" at bounding box center [552, 88] width 86 height 19
click at [353, 77] on div "Nasze usługi NASZE USŁUGI Badania kliniczne Big data i zaawansowana analityka" at bounding box center [749, 92] width 928 height 74
click at [358, 85] on img at bounding box center [348, 92] width 126 height 23
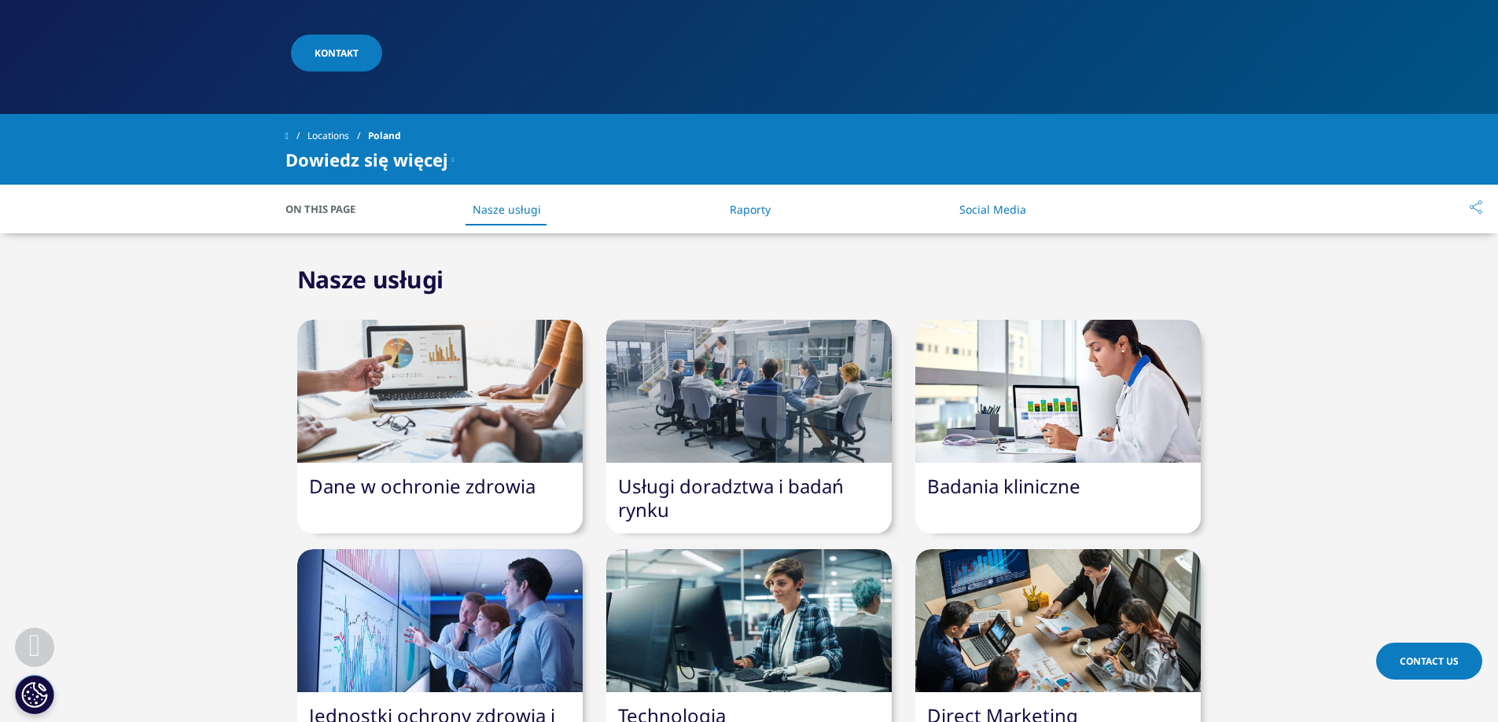
scroll to position [550, 0]
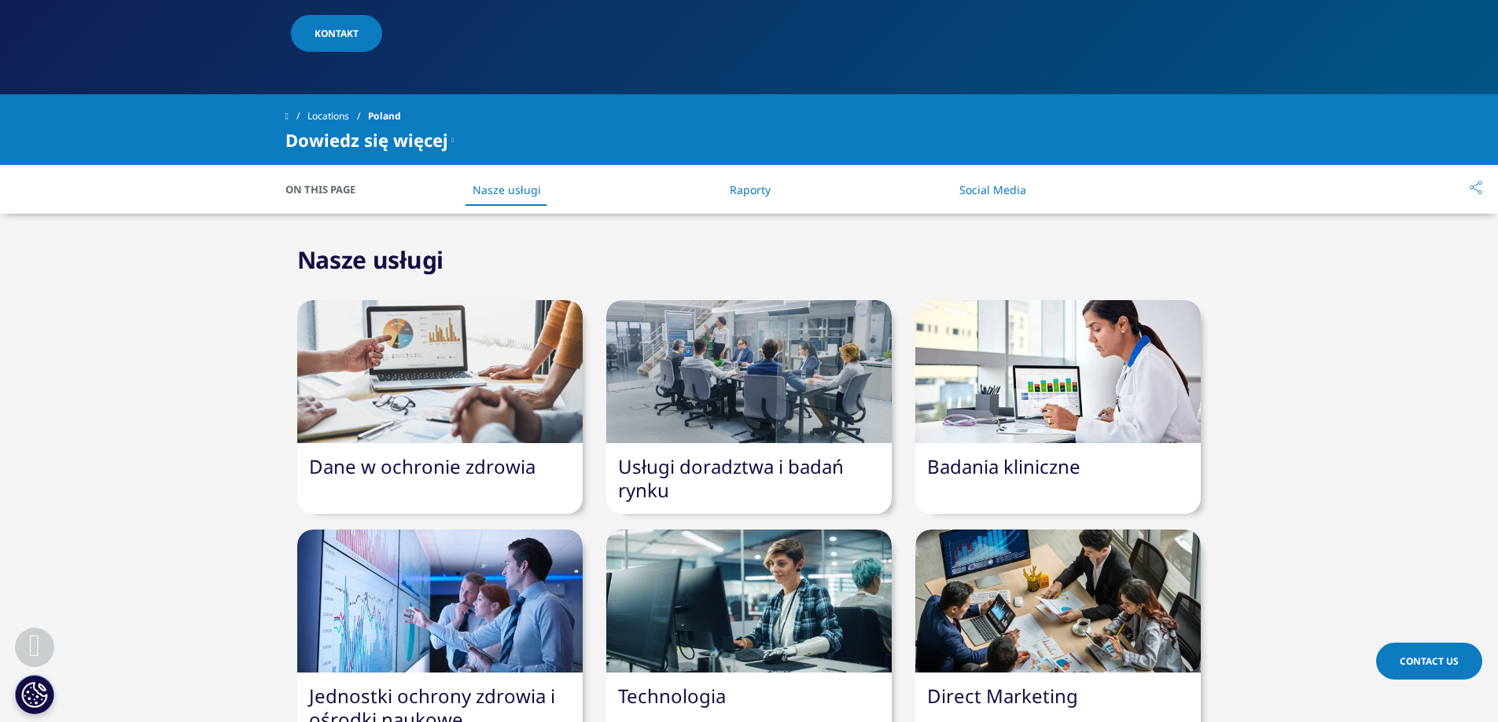
click at [745, 182] on link "Raporty" at bounding box center [749, 189] width 41 height 15
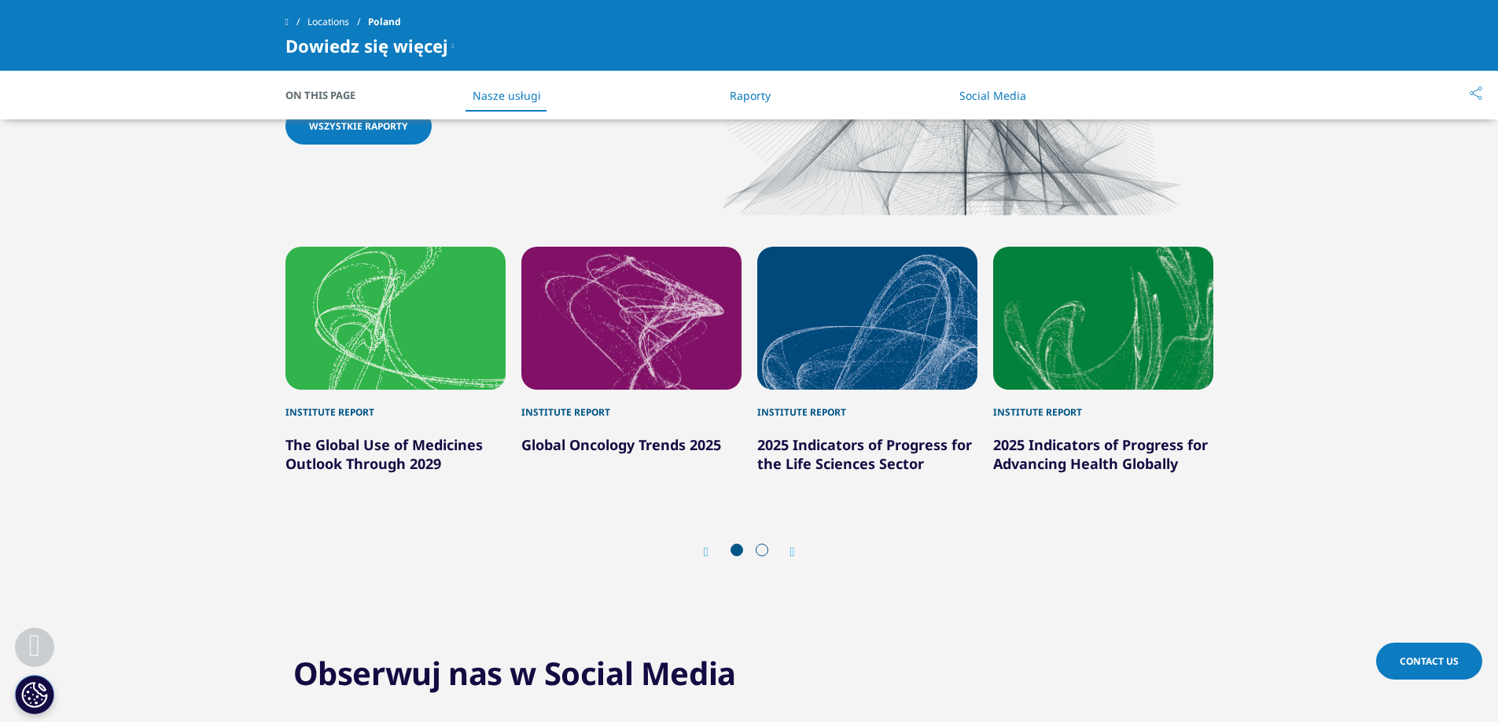
scroll to position [1586, 0]
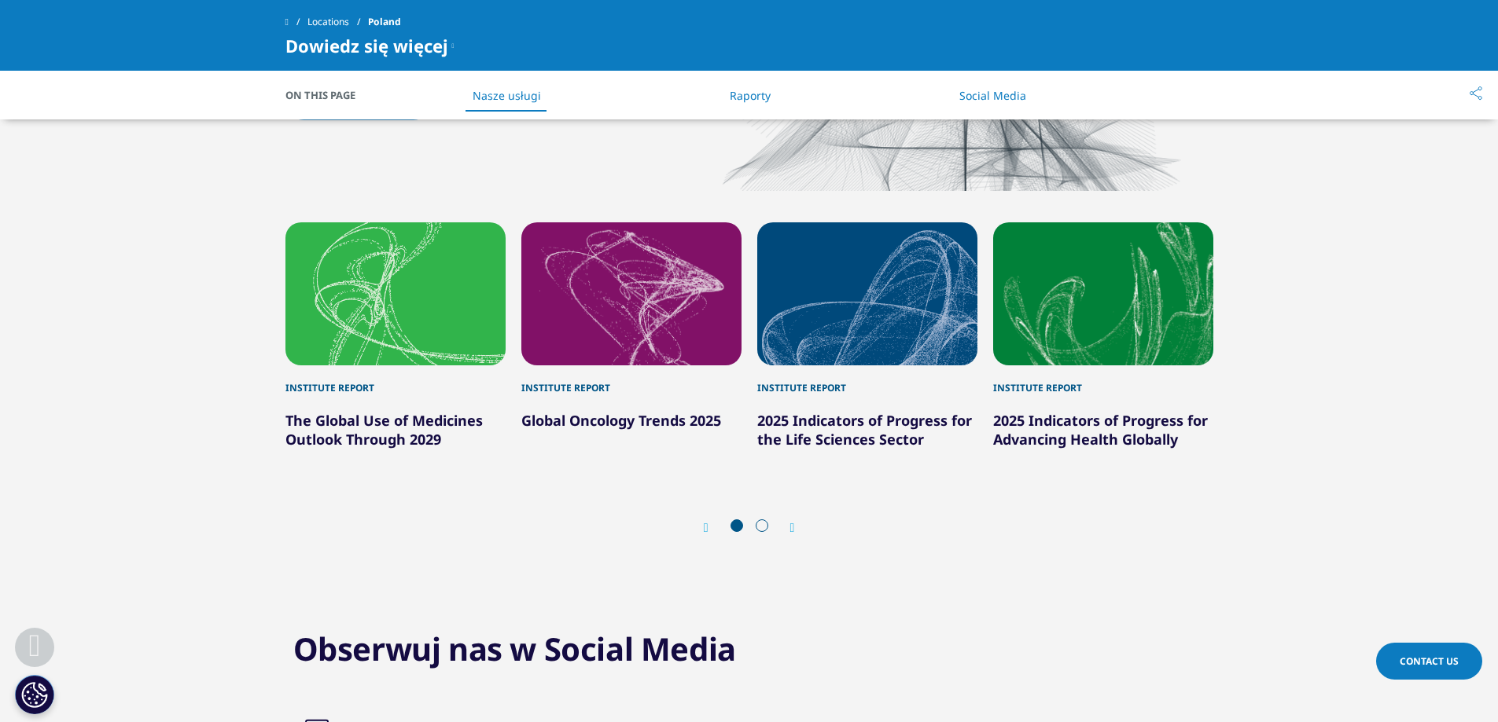
click at [795, 522] on icon "Next slide" at bounding box center [792, 528] width 5 height 13
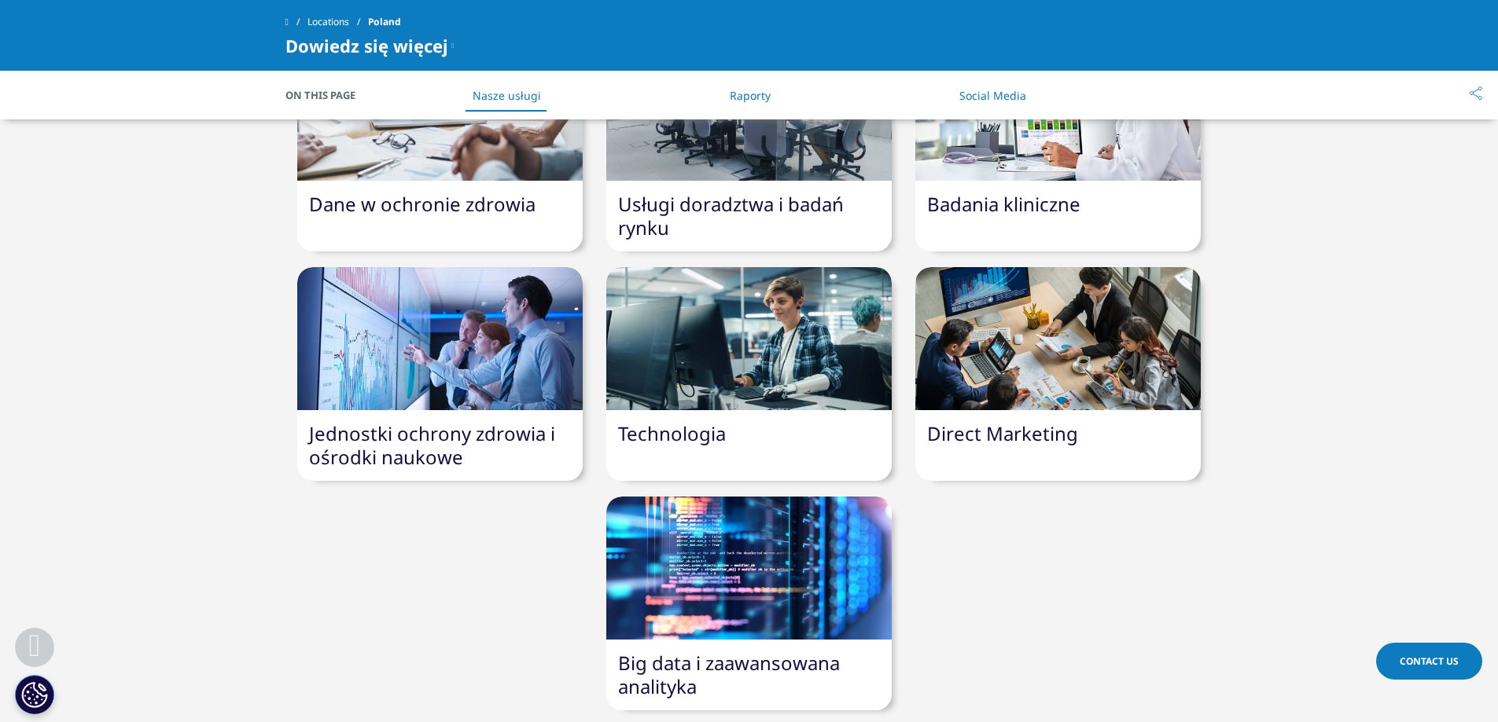
scroll to position [721, 0]
